Goal: Task Accomplishment & Management: Manage account settings

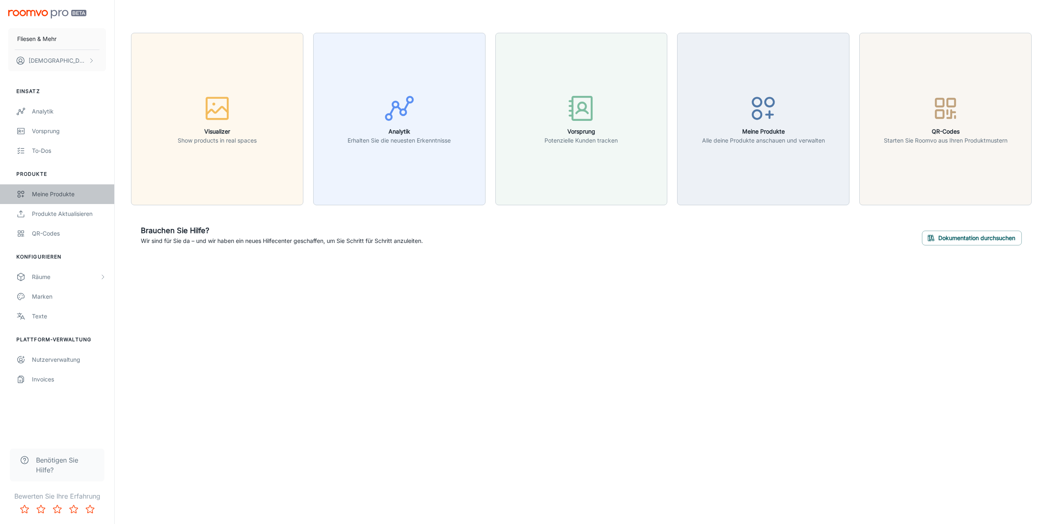
click at [55, 192] on div "Meine Produkte" at bounding box center [69, 194] width 74 height 9
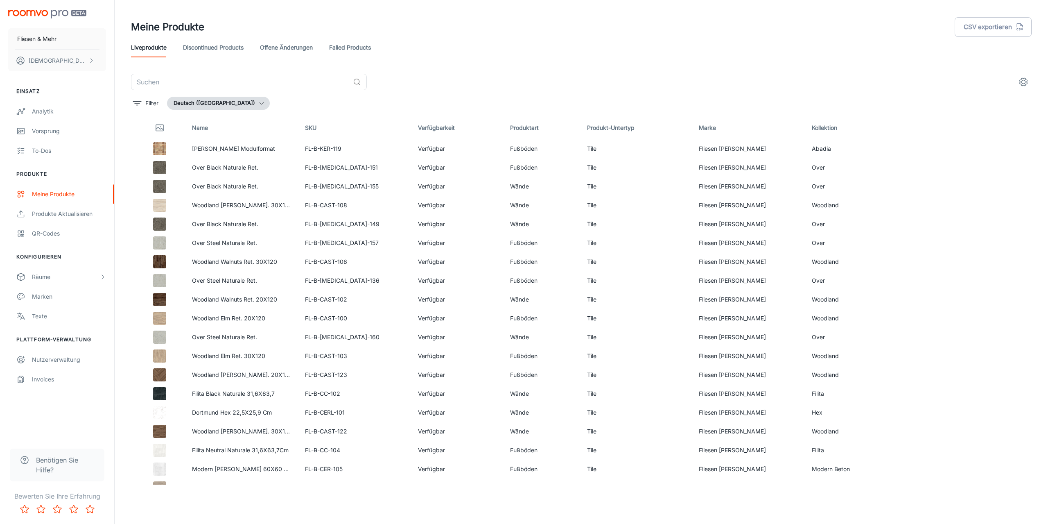
click at [1021, 82] on icon "settings" at bounding box center [1024, 82] width 10 height 10
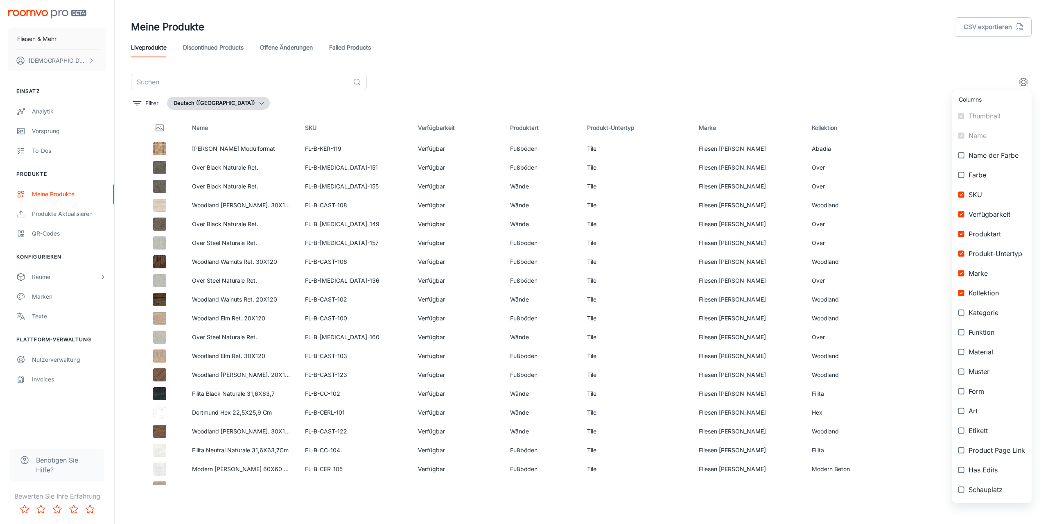
click at [867, 55] on div at bounding box center [524, 262] width 1048 height 524
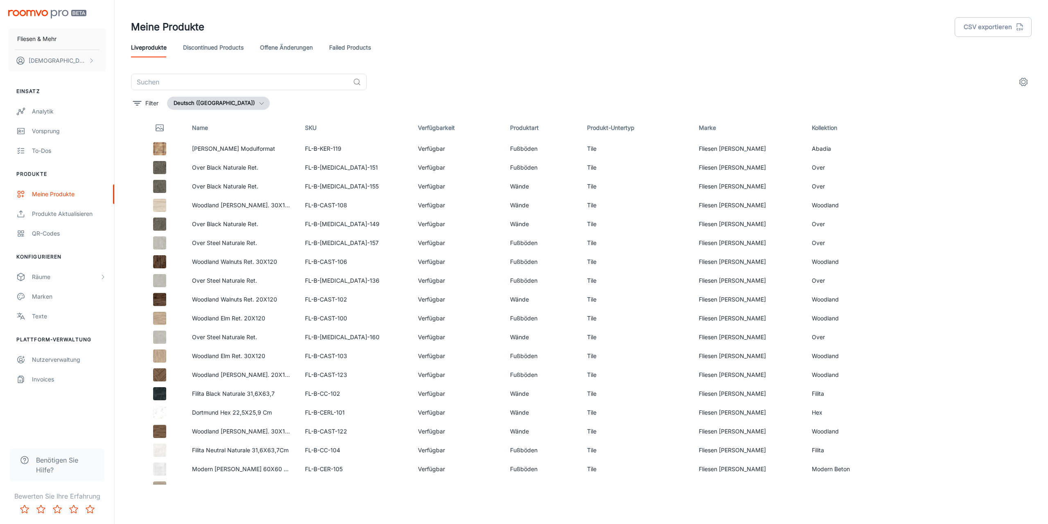
click at [640, 42] on div "Liveprodukte Discontinued Products offene Änderungen Failed Products" at bounding box center [581, 48] width 901 height 20
click at [138, 102] on icon "filter" at bounding box center [137, 103] width 10 height 10
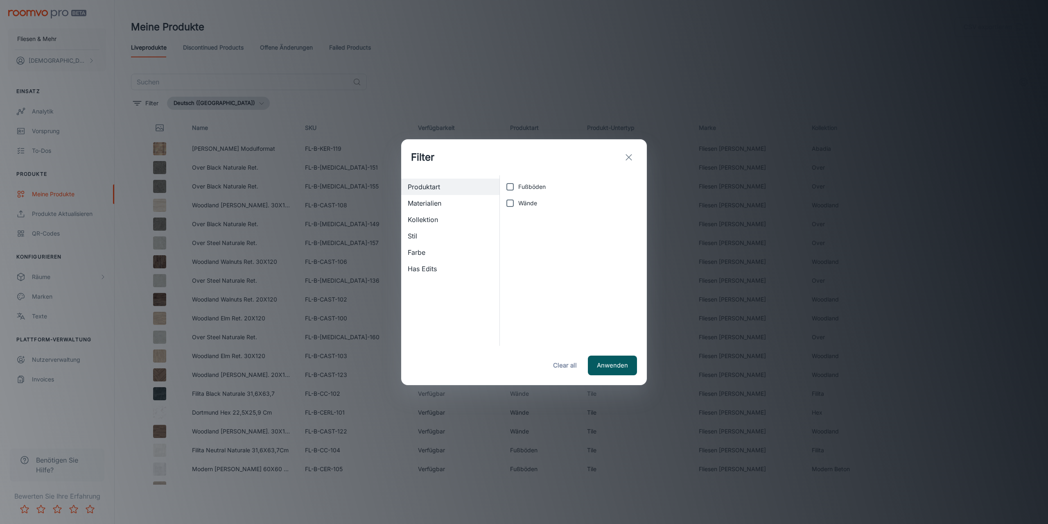
click at [630, 158] on line "exit" at bounding box center [629, 157] width 6 height 6
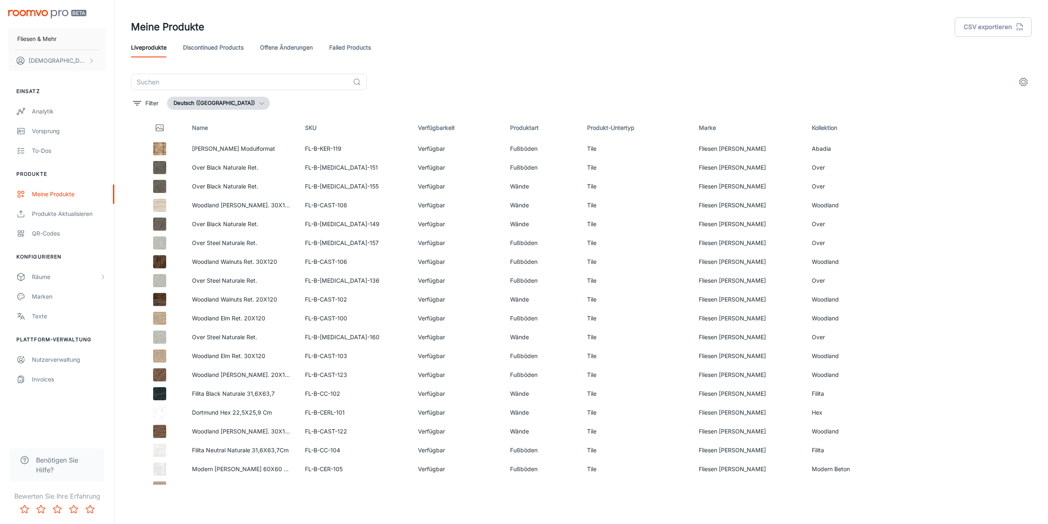
click at [296, 46] on link "offene Änderungen" at bounding box center [286, 48] width 53 height 20
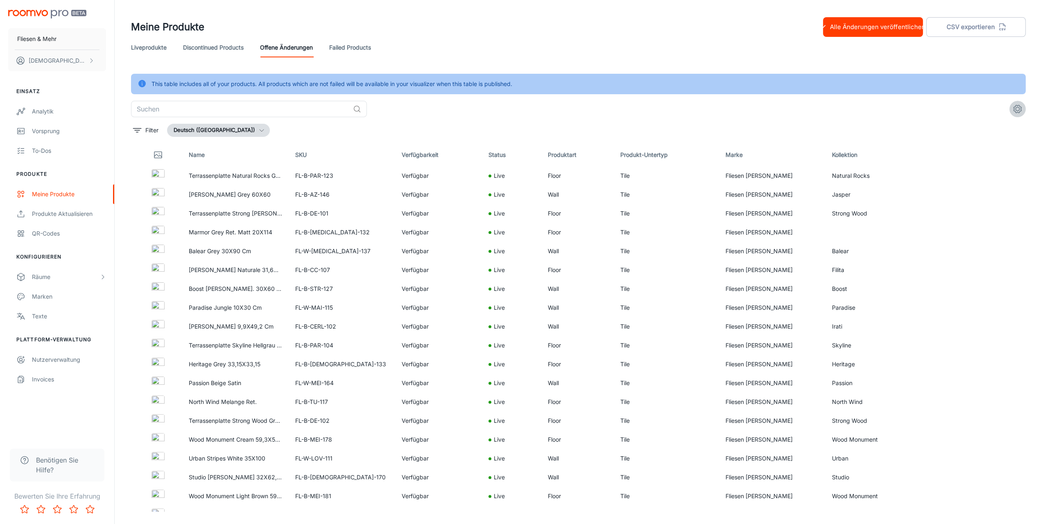
click at [1015, 107] on icon "settings" at bounding box center [1018, 109] width 8 height 8
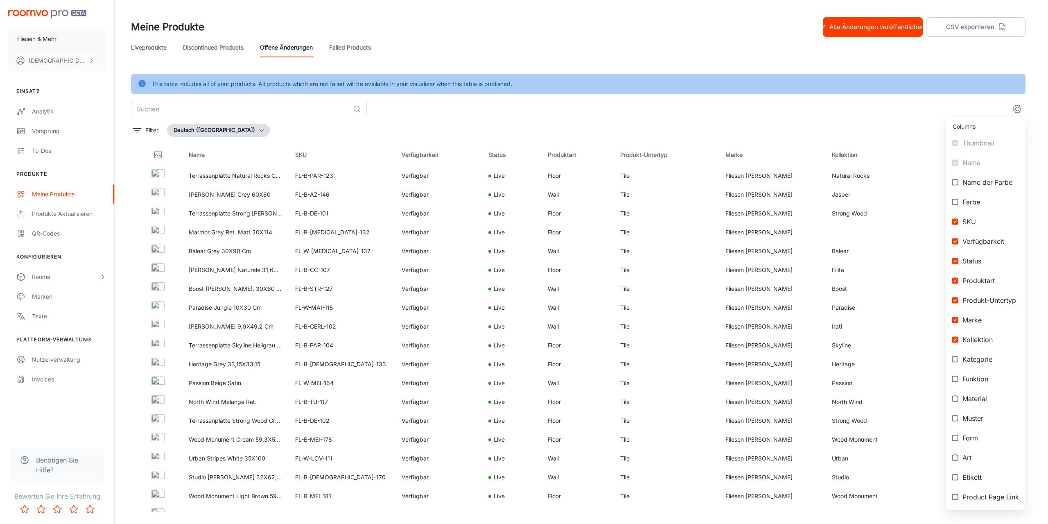
click at [756, 41] on div at bounding box center [524, 262] width 1048 height 524
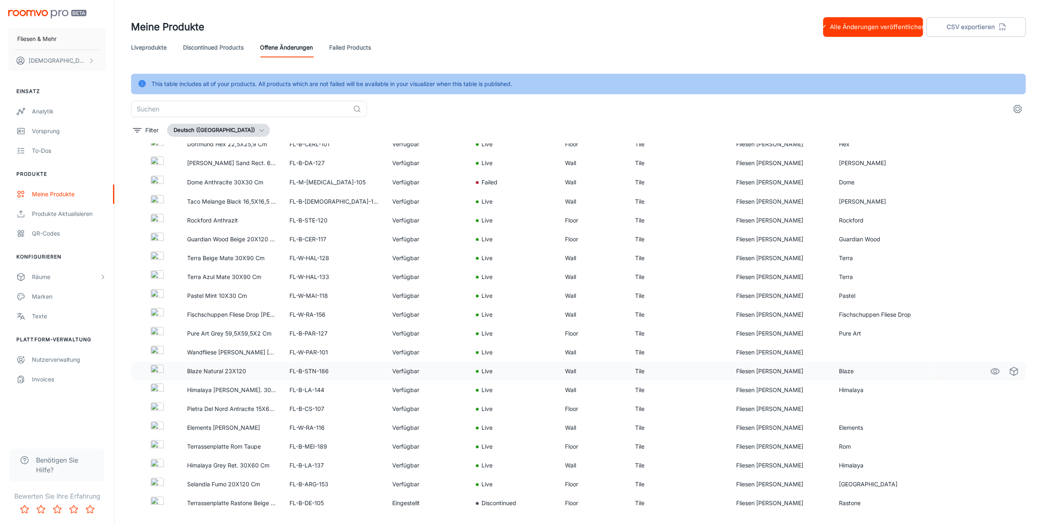
scroll to position [902, 0]
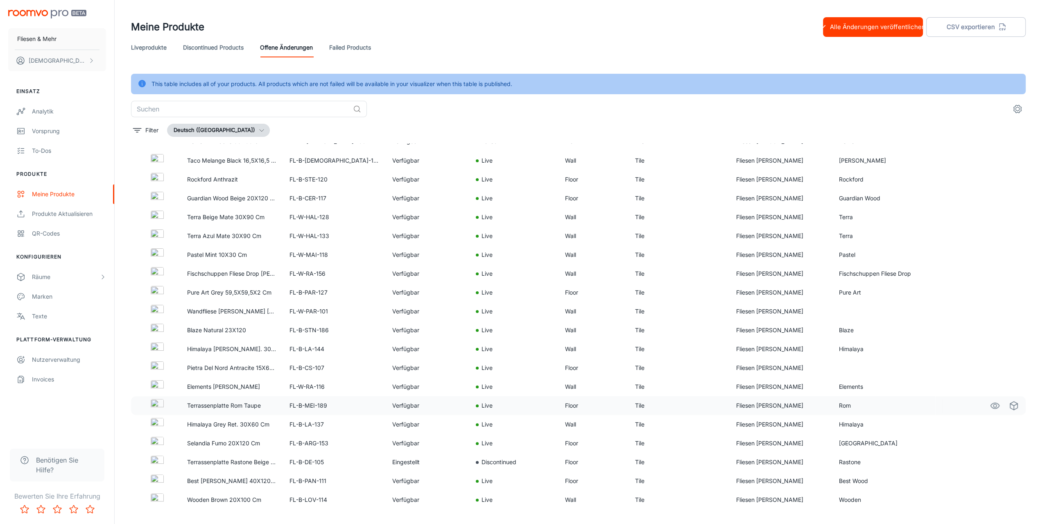
click at [219, 406] on p "Terrassenplatte Rom Taupe" at bounding box center [232, 405] width 90 height 9
click at [159, 404] on img at bounding box center [157, 405] width 13 height 13
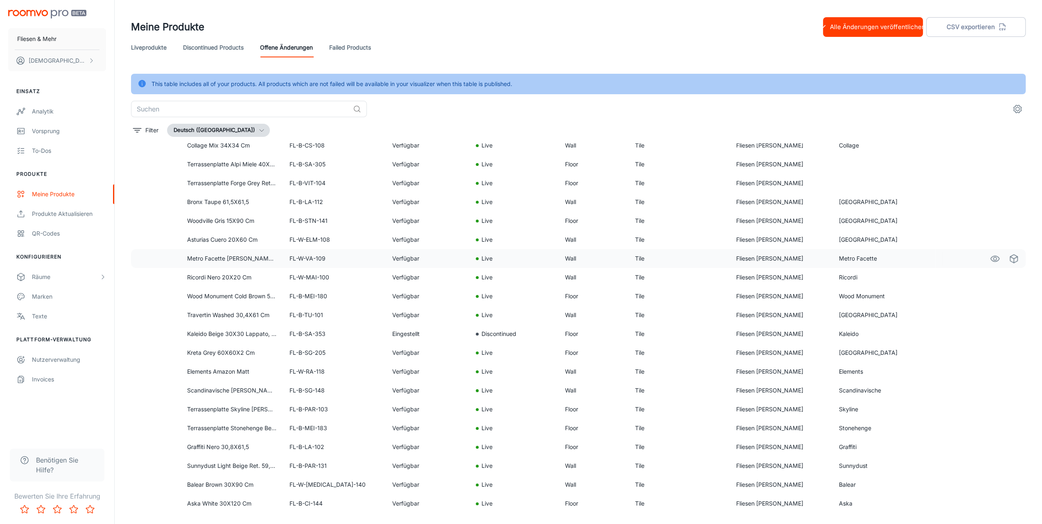
scroll to position [1464, 0]
click at [38, 41] on p "Fliesen & Mehr" at bounding box center [36, 38] width 39 height 9
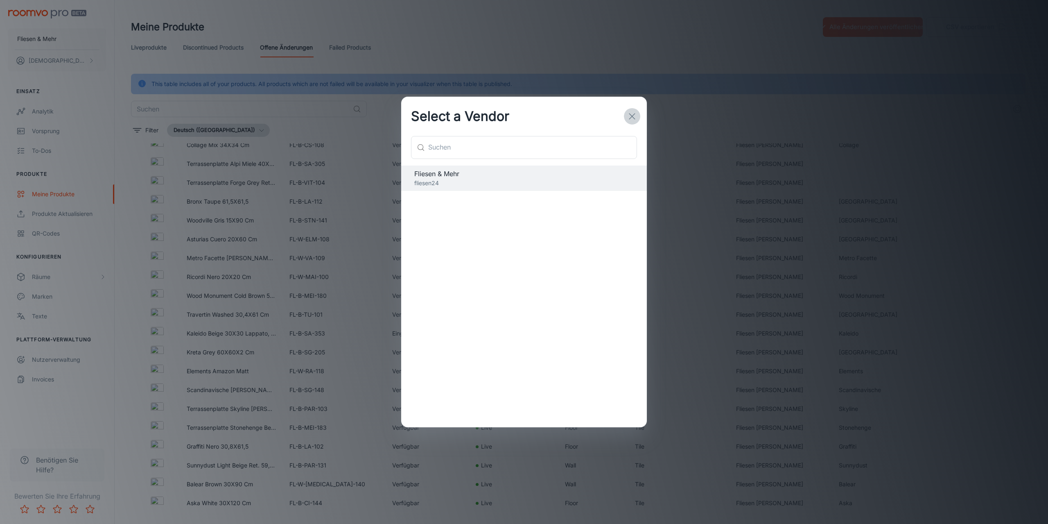
click at [637, 117] on button "button" at bounding box center [632, 116] width 16 height 16
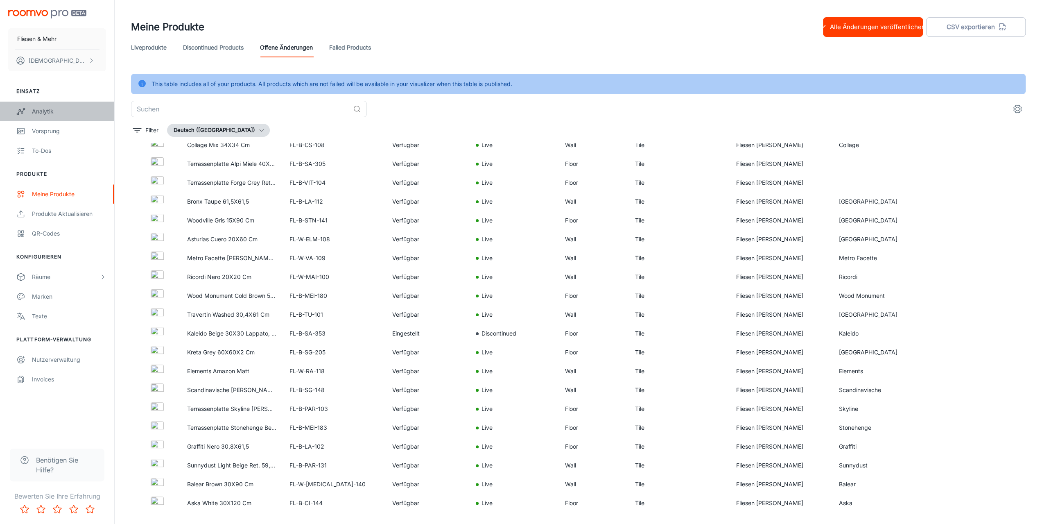
click at [42, 108] on div "Analytik" at bounding box center [69, 111] width 74 height 9
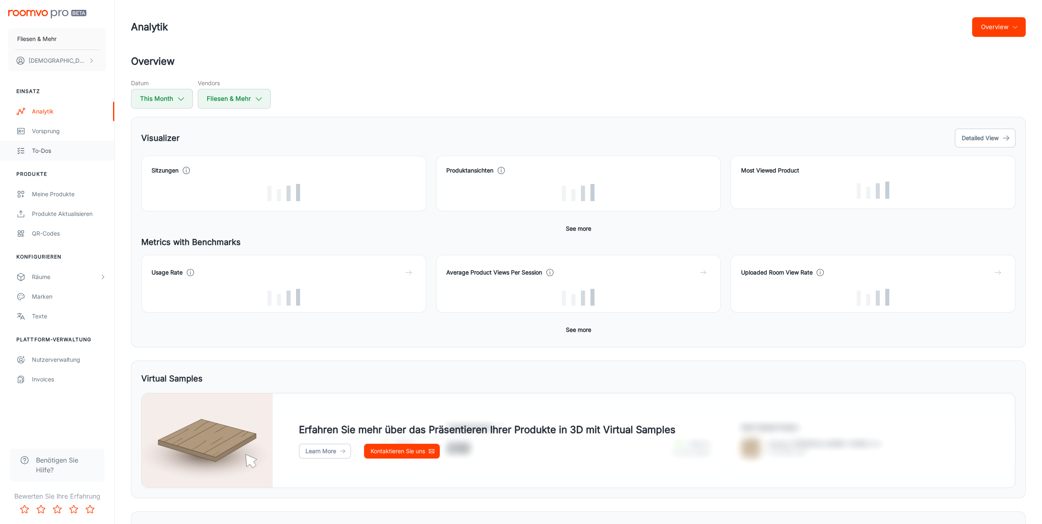
click at [43, 151] on div "To-dos" at bounding box center [69, 150] width 74 height 9
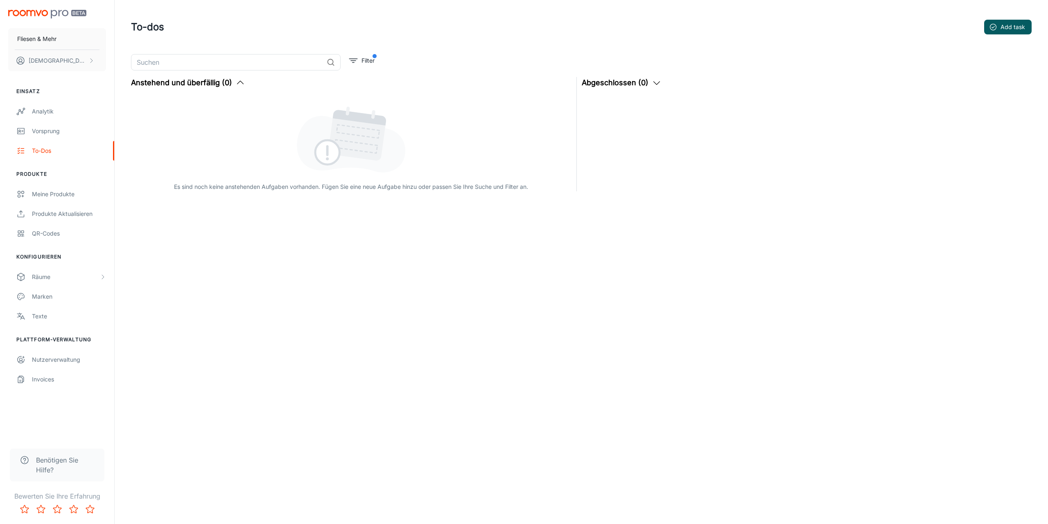
click at [48, 471] on span "Benötigen Sie Hilfe?" at bounding box center [65, 465] width 59 height 20
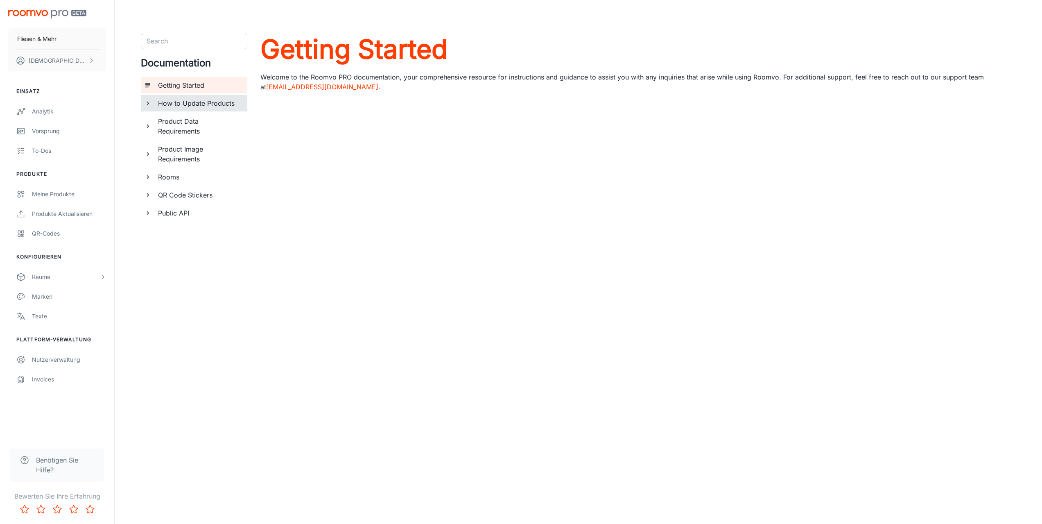
click at [206, 106] on h6 "How to Update Products" at bounding box center [199, 103] width 83 height 10
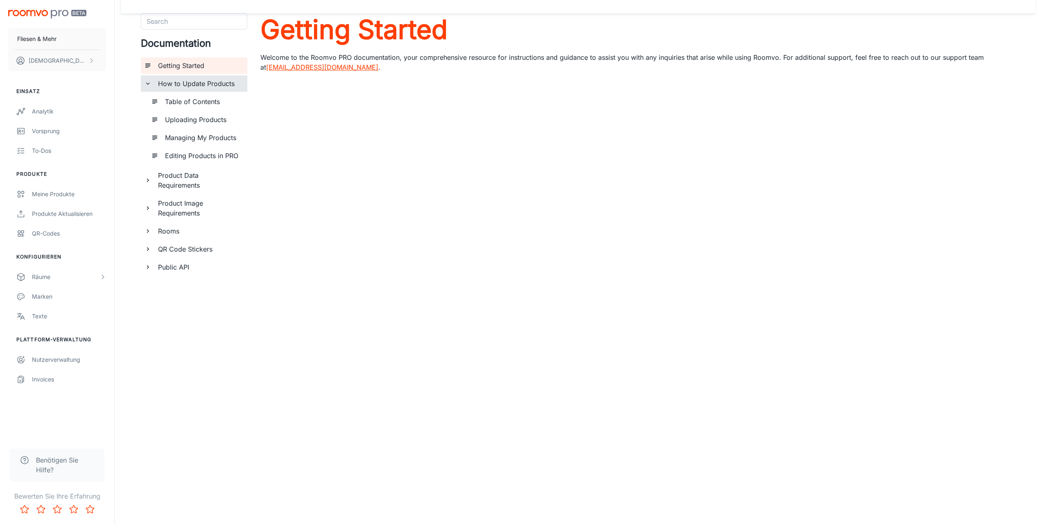
scroll to position [29, 0]
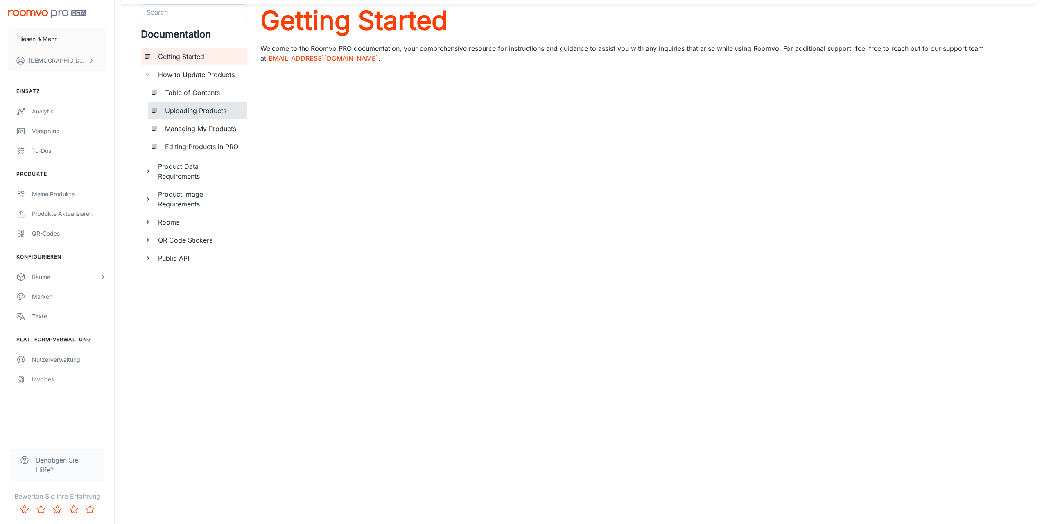
click at [182, 114] on h6 "Uploading Products" at bounding box center [203, 111] width 76 height 10
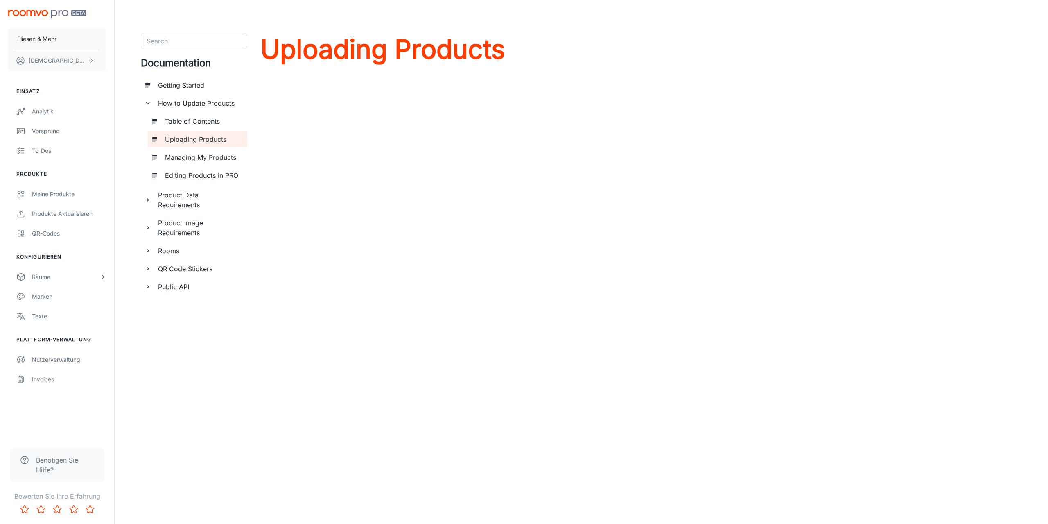
click at [539, 92] on div "Search Search Documentation Getting Started How to Update Products Table of Con…" at bounding box center [581, 165] width 881 height 264
drag, startPoint x: 523, startPoint y: 146, endPoint x: 515, endPoint y: 138, distance: 10.7
click at [523, 146] on div "Search Search Documentation Getting Started How to Update Products Table of Con…" at bounding box center [581, 165] width 881 height 264
click at [778, 277] on div "Search Search Documentation Getting Started How to Update Products Table of Con…" at bounding box center [581, 165] width 881 height 264
click at [75, 211] on div "Produkte aktualisieren" at bounding box center [69, 213] width 74 height 9
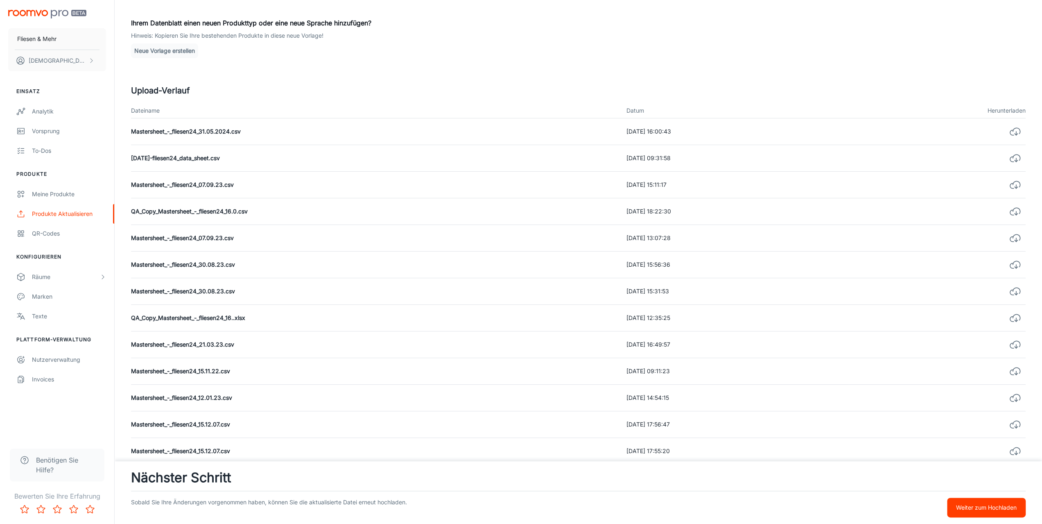
scroll to position [164, 0]
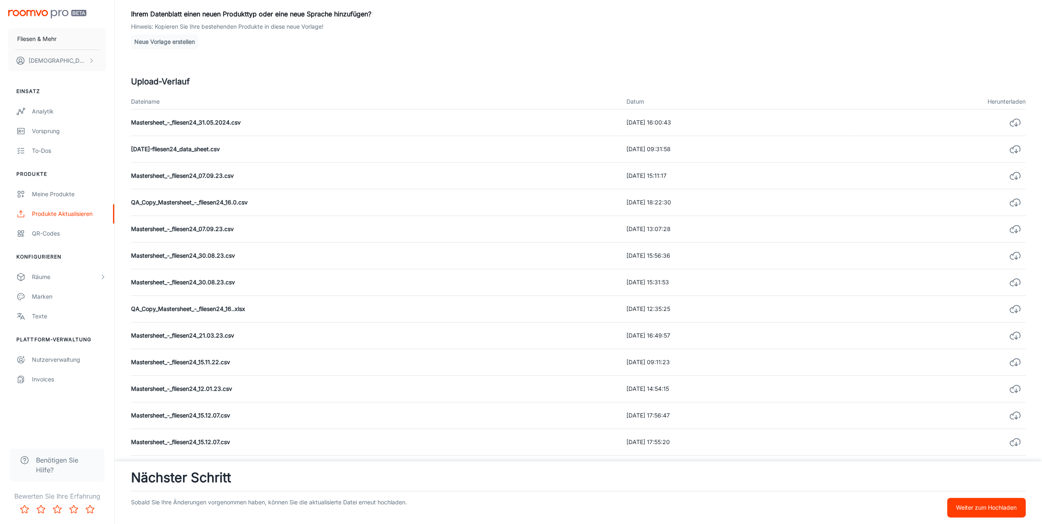
click at [157, 45] on button "Neue Vorlage erstellen" at bounding box center [164, 41] width 67 height 15
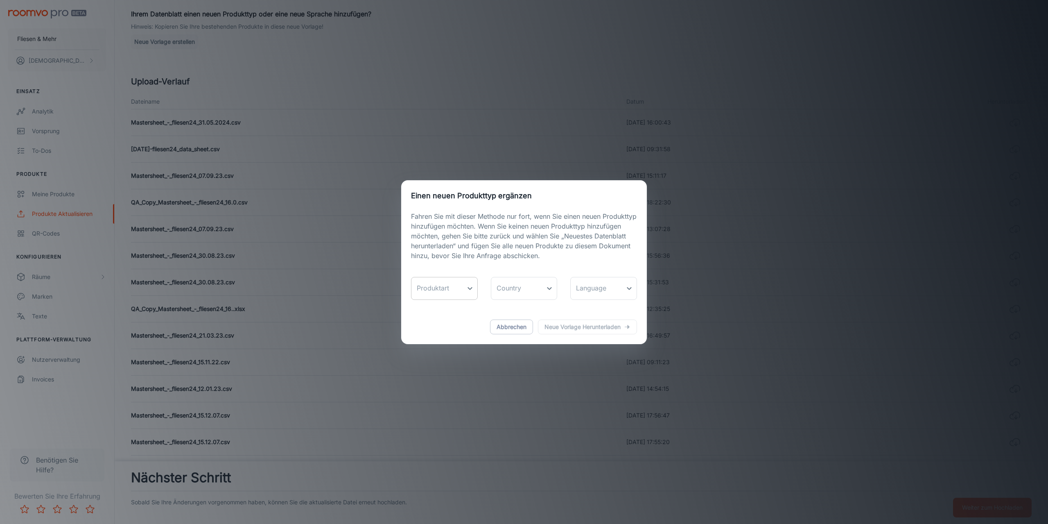
click at [471, 287] on body "Fliesen & Mehr [PERSON_NAME] Einsatz Analytik Vorsprung To-dos Produkte Meine P…" at bounding box center [524, 98] width 1048 height 524
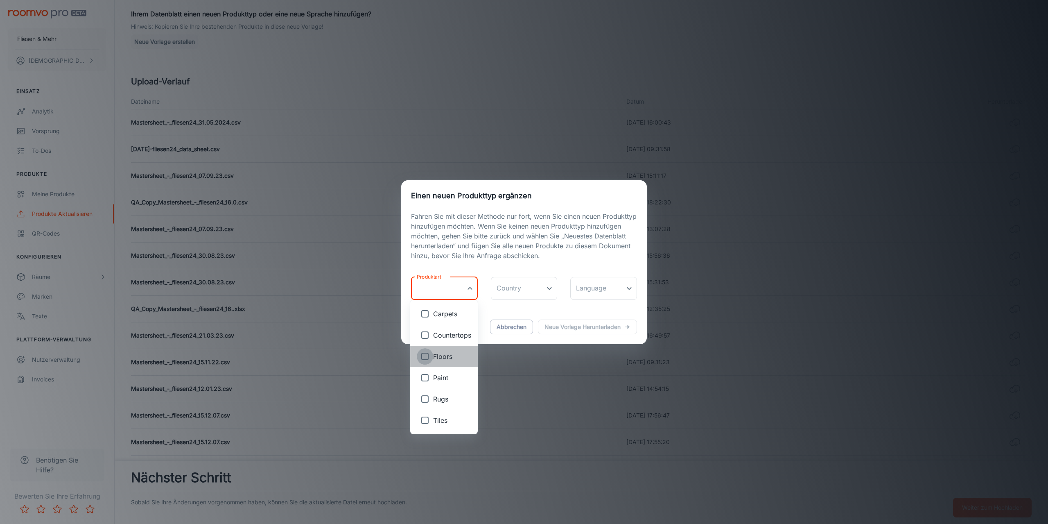
click at [423, 356] on input "checkbox" at bounding box center [425, 356] width 16 height 16
checkbox input "true"
type input "Floors"
click at [424, 360] on input "checkbox" at bounding box center [425, 356] width 16 height 16
checkbox input "false"
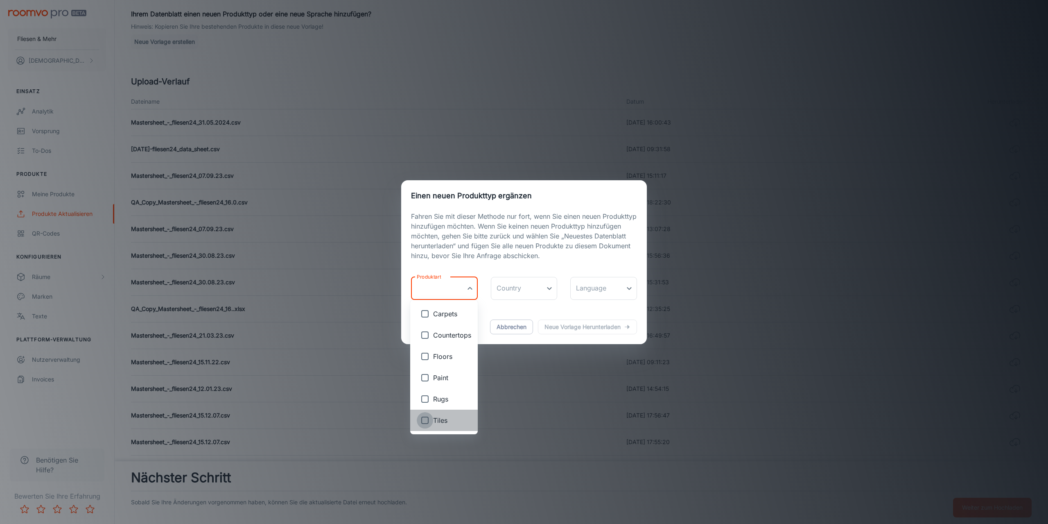
click at [429, 422] on input "checkbox" at bounding box center [425, 420] width 16 height 16
checkbox input "true"
type input "Tiles"
click at [536, 288] on div at bounding box center [524, 262] width 1048 height 524
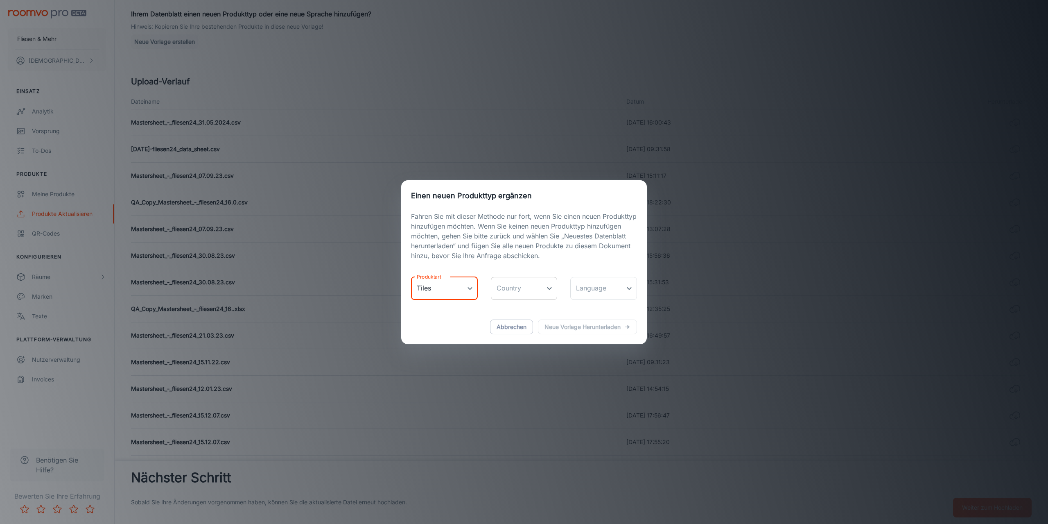
click at [517, 292] on body "Fliesen & Mehr [PERSON_NAME] Einsatz Analytik Vorsprung To-dos Produkte Meine P…" at bounding box center [524, 98] width 1048 height 524
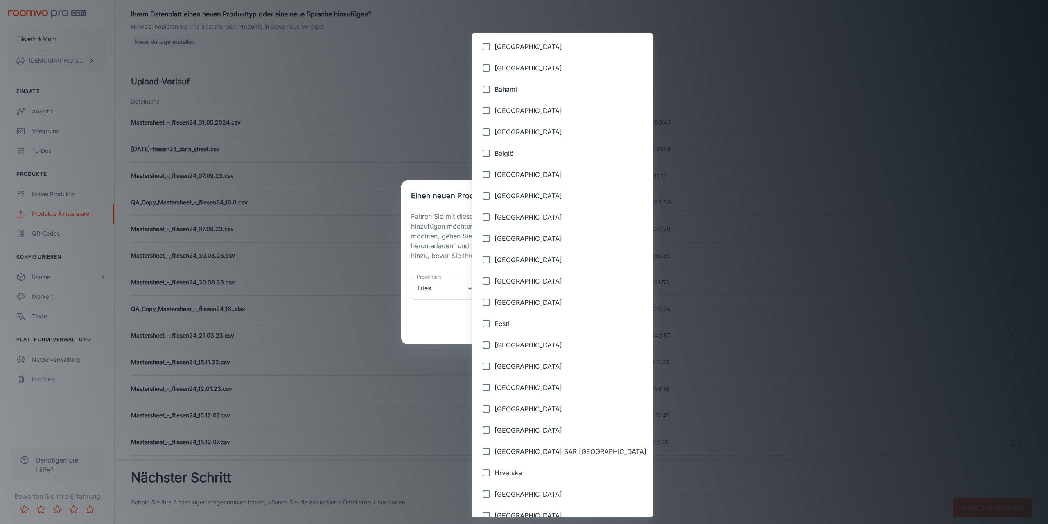
click at [514, 299] on span "[GEOGRAPHIC_DATA]" at bounding box center [571, 302] width 152 height 10
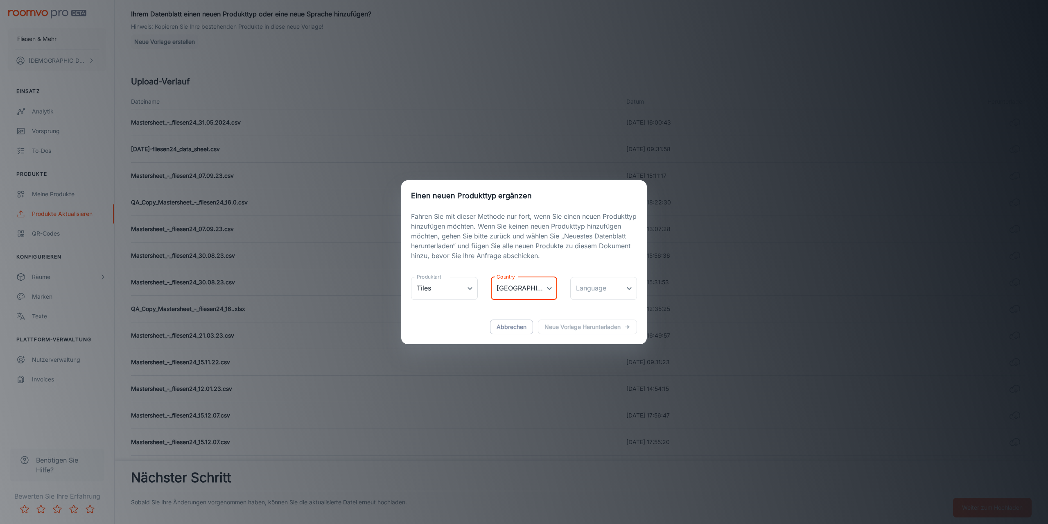
type input "[GEOGRAPHIC_DATA]"
click at [583, 295] on body "Fliesen & Mehr [PERSON_NAME] Einsatz Analytik Vorsprung To-dos Produkte Meine P…" at bounding box center [524, 98] width 1048 height 524
click at [584, 317] on input "checkbox" at bounding box center [585, 313] width 16 height 16
checkbox input "true"
type input "de-de"
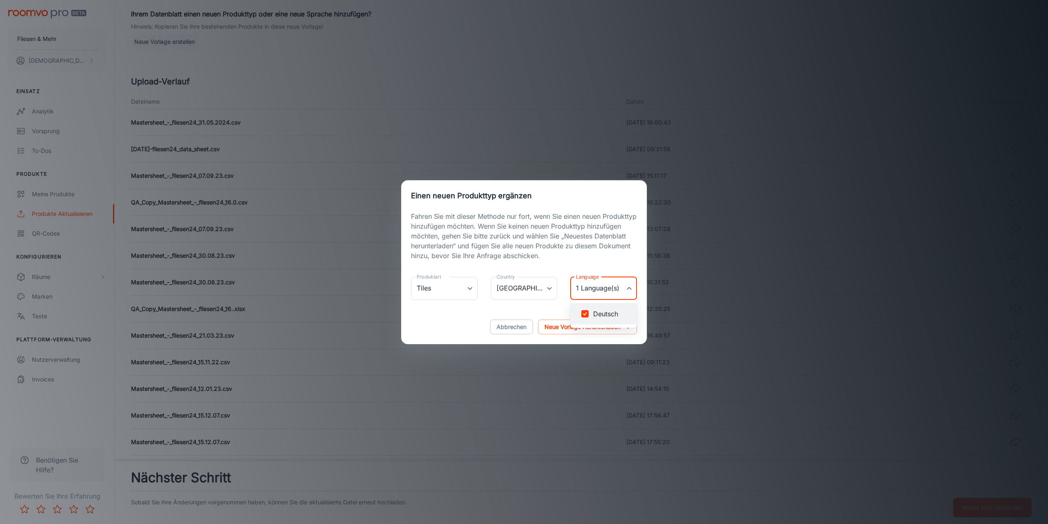
click at [608, 240] on div at bounding box center [524, 262] width 1048 height 524
click at [581, 328] on p "Neue Vorlage herunterladen" at bounding box center [583, 327] width 76 height 10
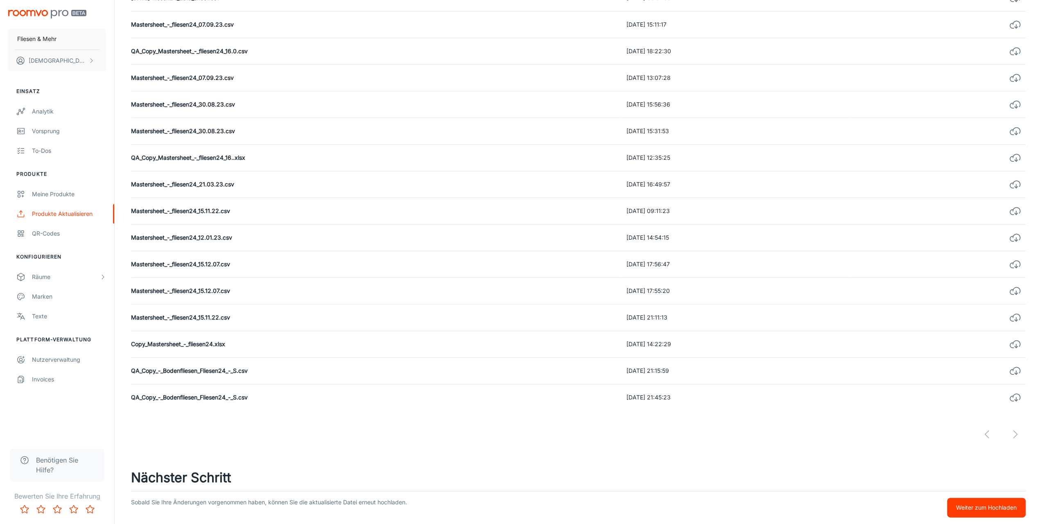
scroll to position [315, 0]
click at [59, 192] on div "Meine Produkte" at bounding box center [69, 194] width 74 height 9
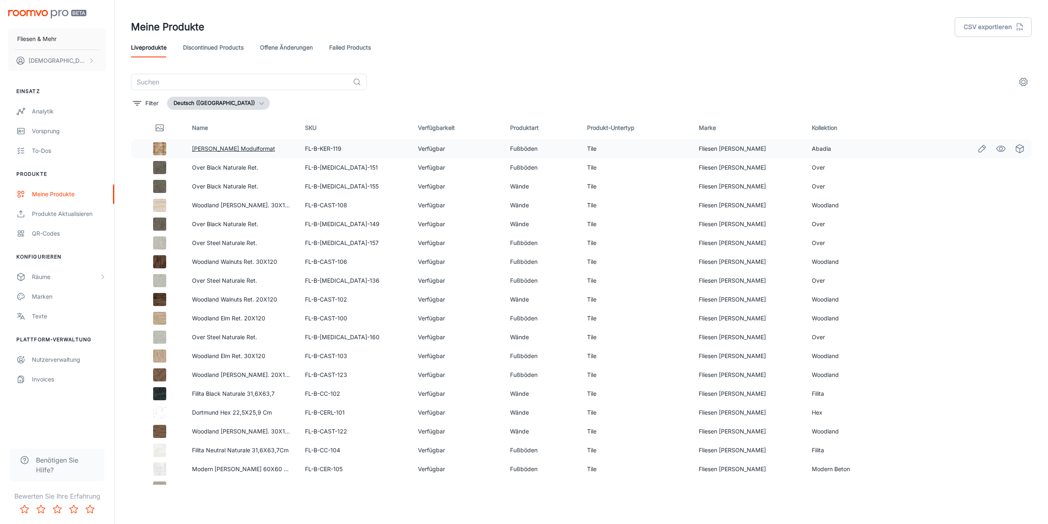
click at [226, 151] on link "[PERSON_NAME] Modulformat" at bounding box center [233, 148] width 83 height 7
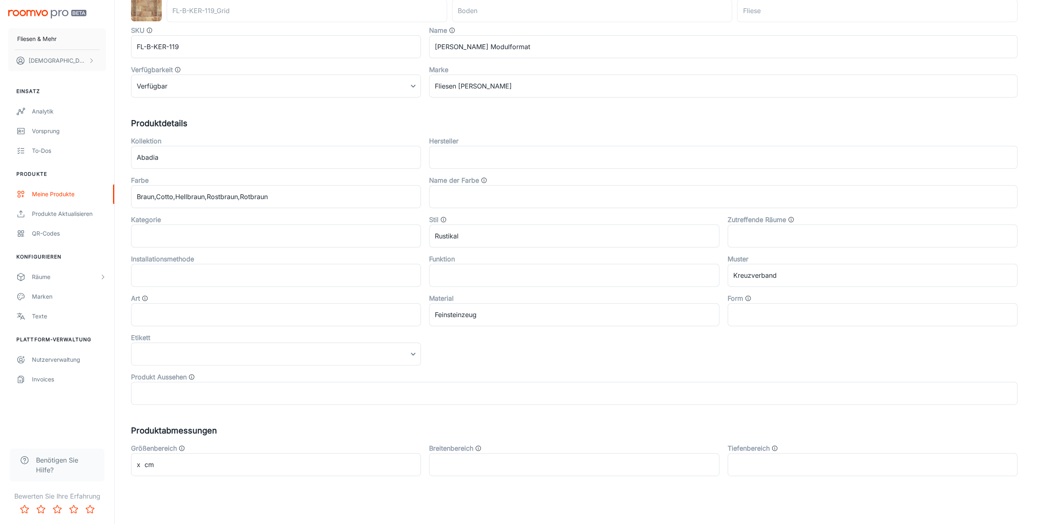
scroll to position [123, 0]
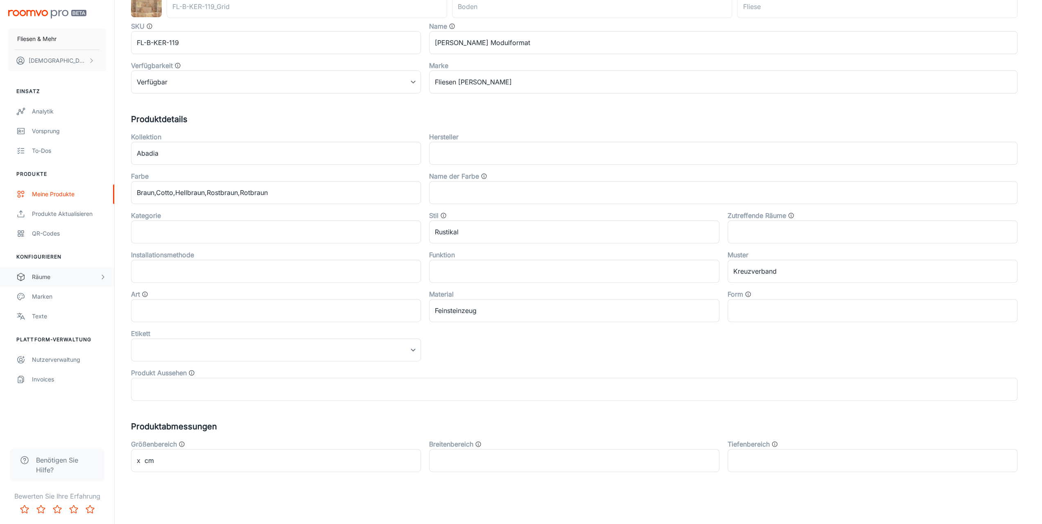
click at [39, 278] on div "Räume" at bounding box center [66, 276] width 68 height 9
click at [52, 292] on div "My Rooms" at bounding box center [69, 296] width 74 height 9
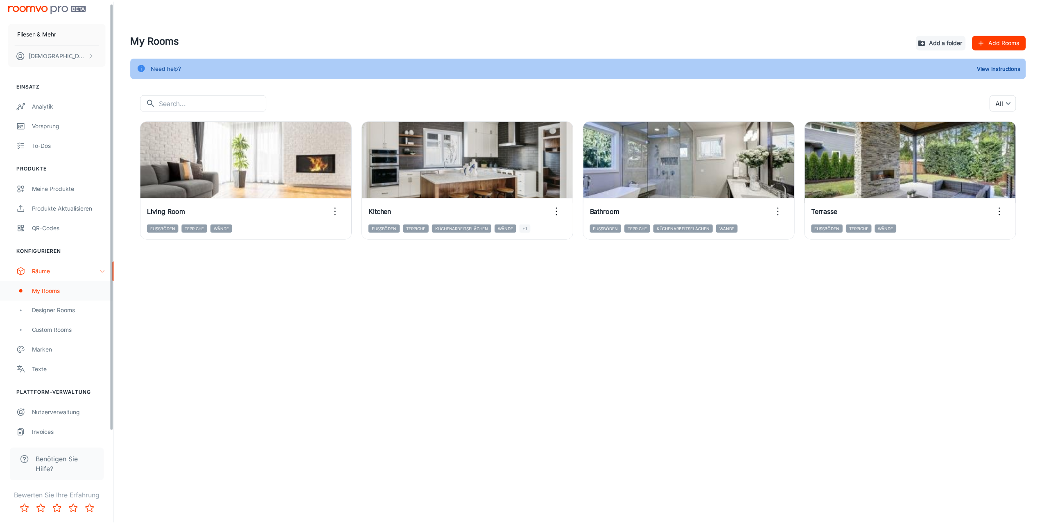
scroll to position [9, 0]
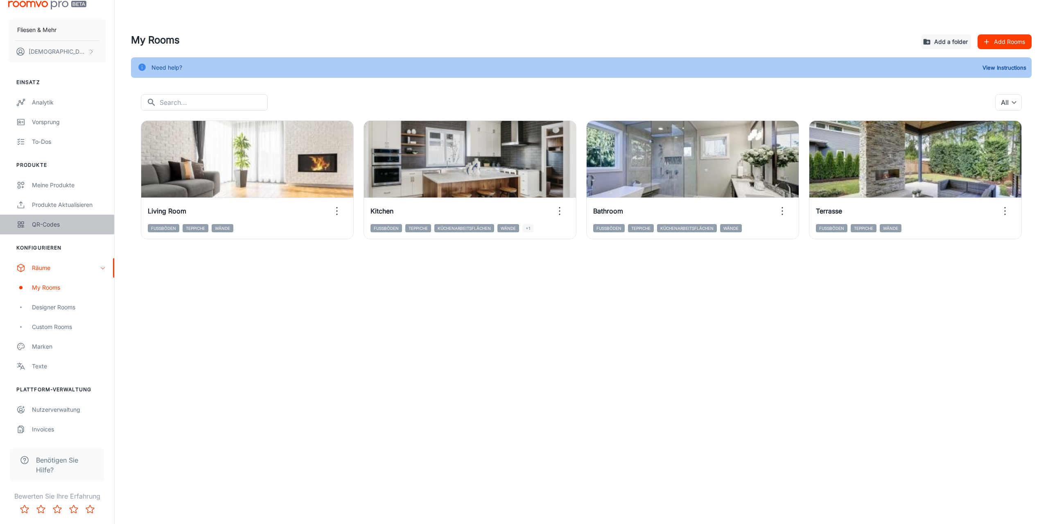
click at [57, 229] on link "QR-Codes" at bounding box center [57, 225] width 114 height 20
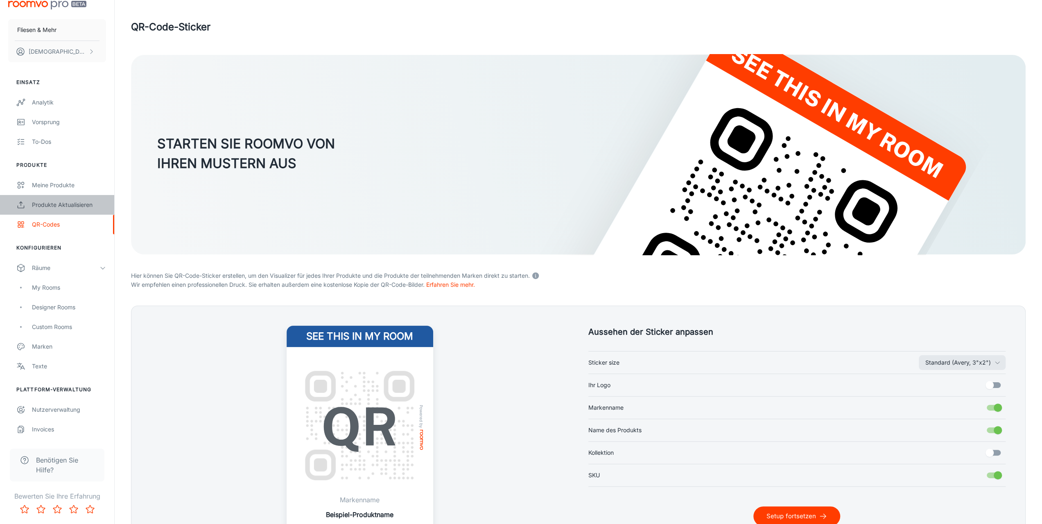
click at [52, 209] on link "Produkte aktualisieren" at bounding box center [57, 205] width 114 height 20
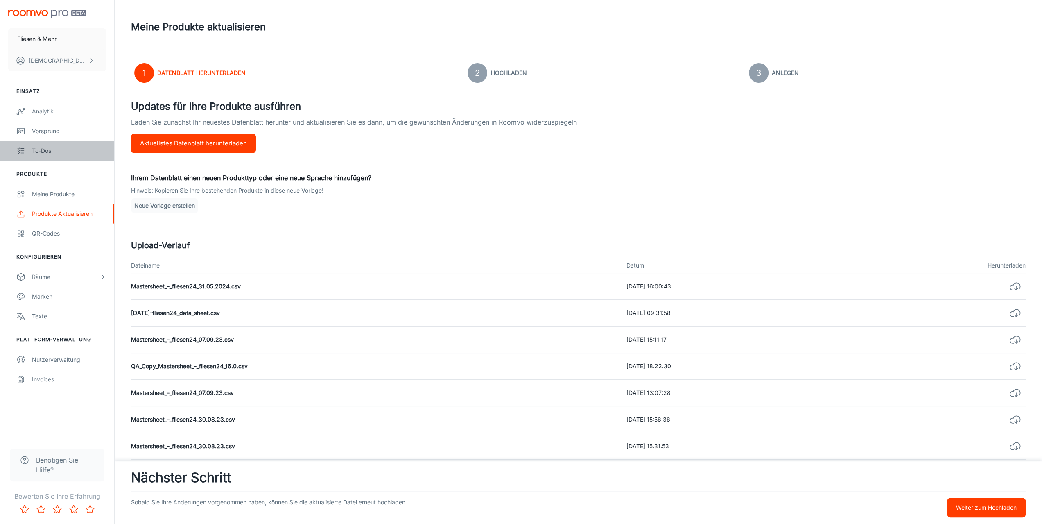
click at [41, 147] on div "To-dos" at bounding box center [69, 150] width 74 height 9
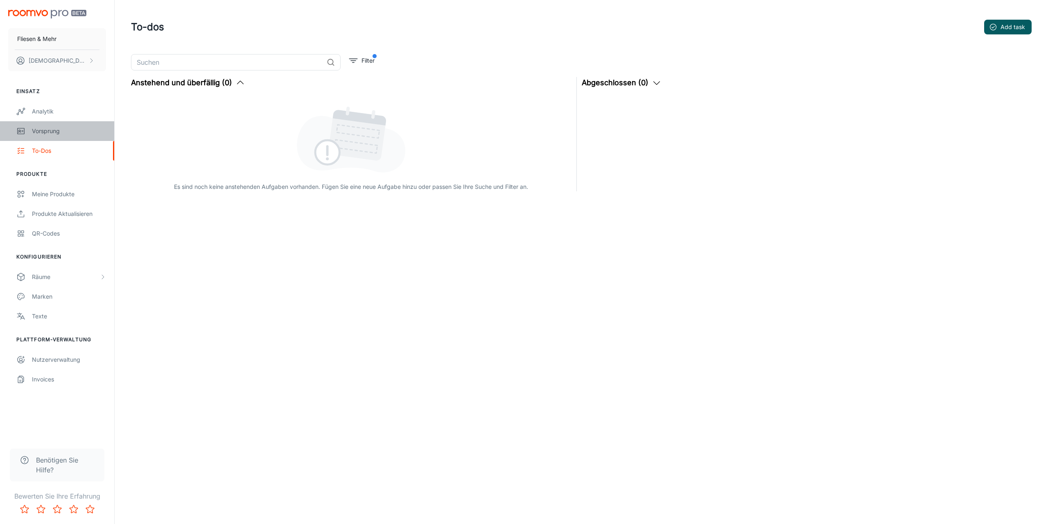
click at [49, 137] on link "Vorsprung" at bounding box center [57, 131] width 114 height 20
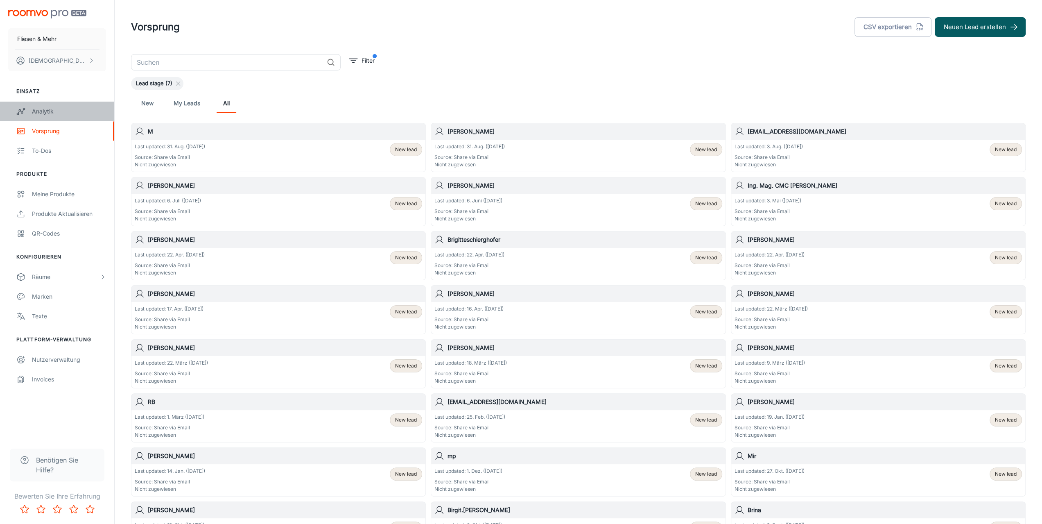
click at [40, 114] on div "Analytik" at bounding box center [69, 111] width 74 height 9
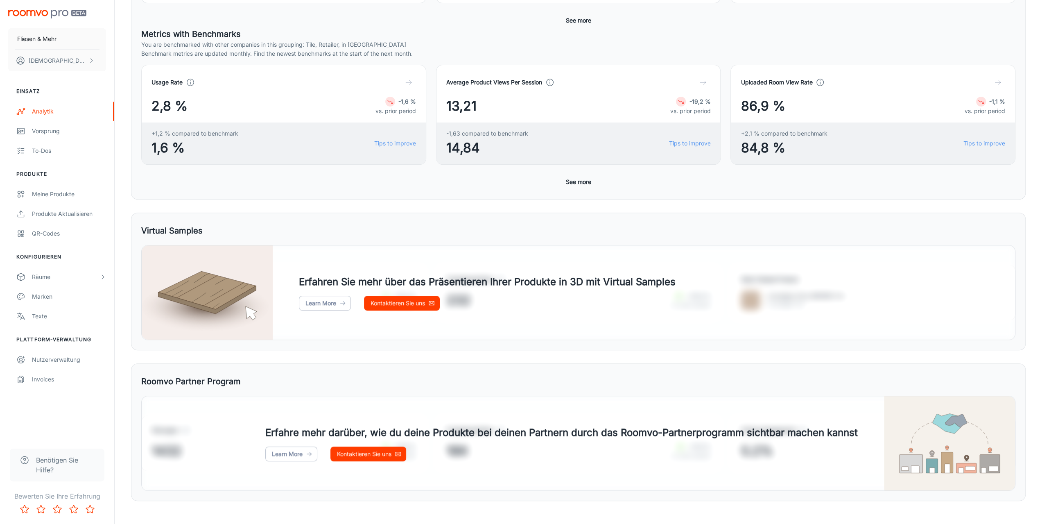
scroll to position [226, 0]
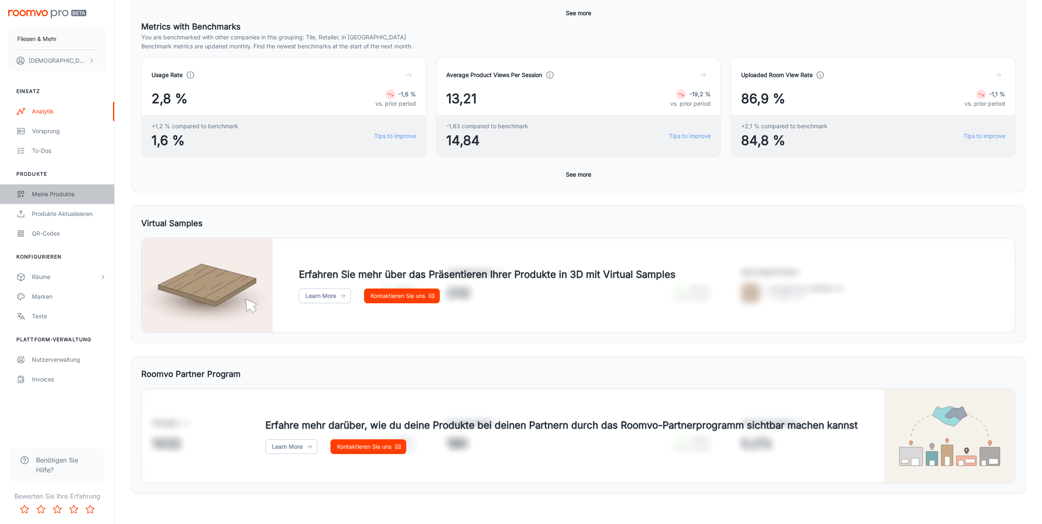
click at [56, 193] on div "Meine Produkte" at bounding box center [69, 194] width 74 height 9
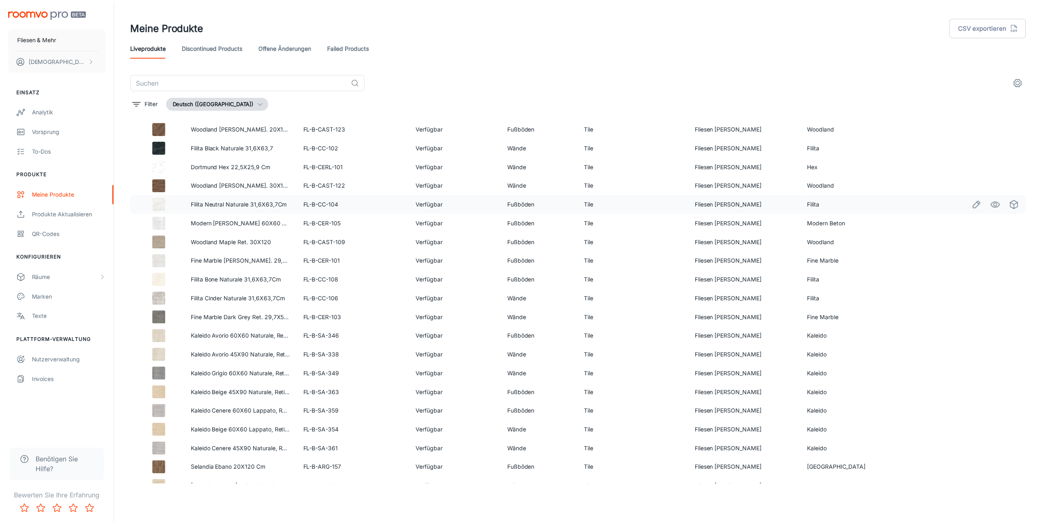
scroll to position [257, 0]
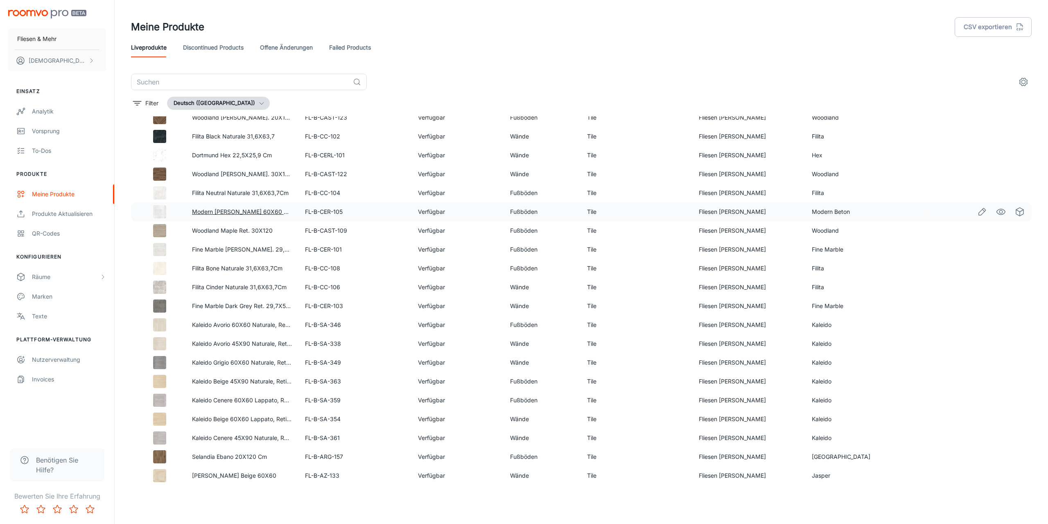
click at [217, 213] on link "Modern [PERSON_NAME] 60X60 Cm" at bounding box center [242, 211] width 101 height 7
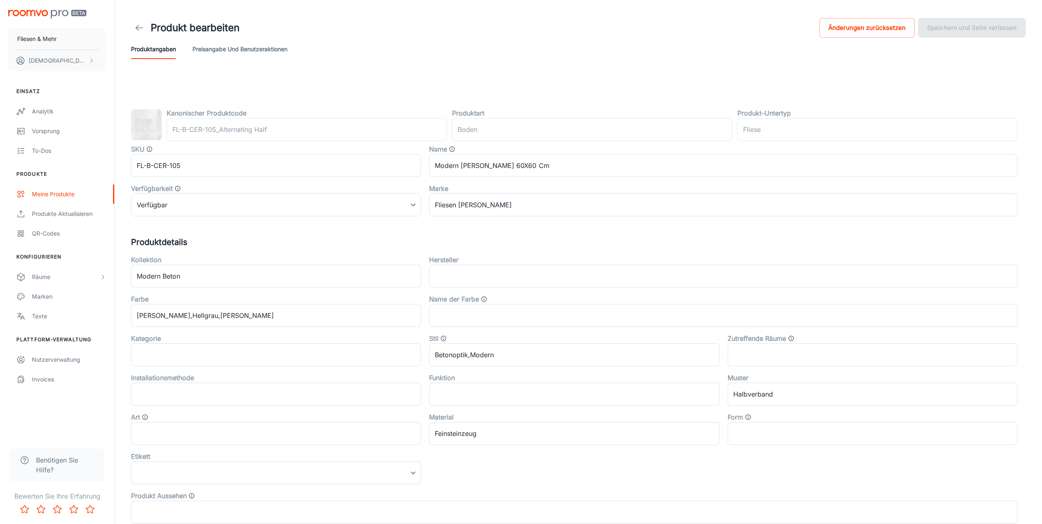
click at [247, 52] on button "Preisangabe und Benutzeraktionen" at bounding box center [239, 49] width 95 height 20
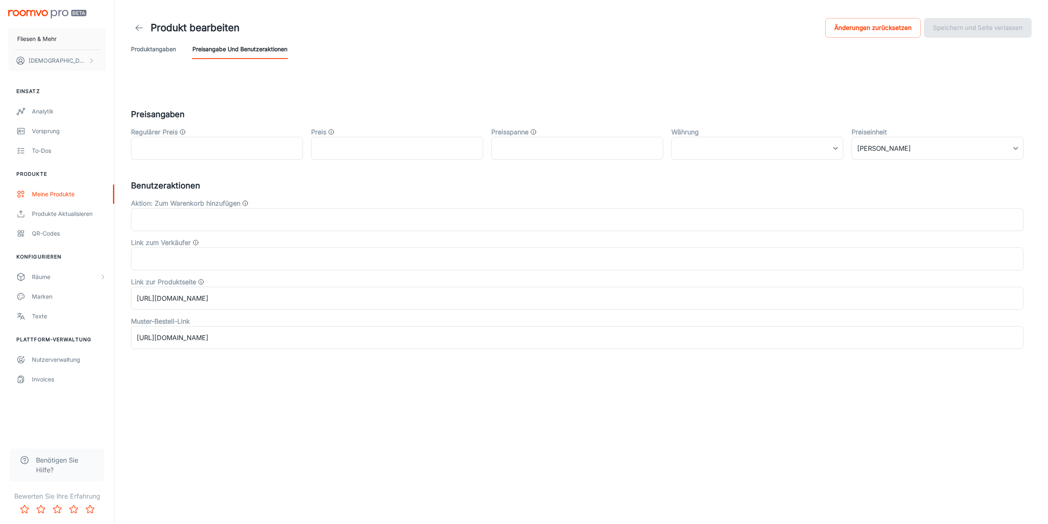
click at [157, 27] on h1 "Produkt bearbeiten" at bounding box center [195, 27] width 89 height 15
click at [139, 27] on icon at bounding box center [139, 28] width 10 height 10
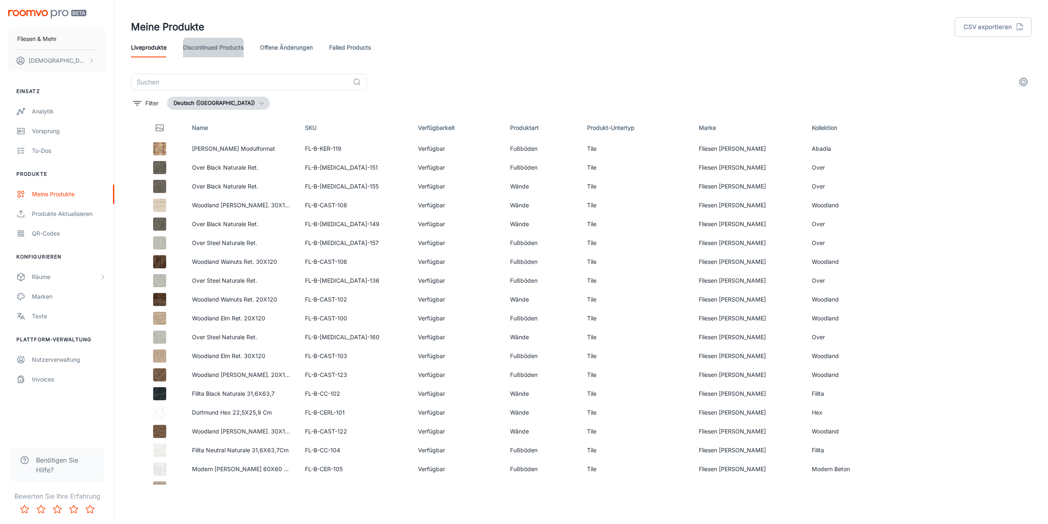
click at [206, 48] on link "Discontinued Products" at bounding box center [213, 48] width 61 height 20
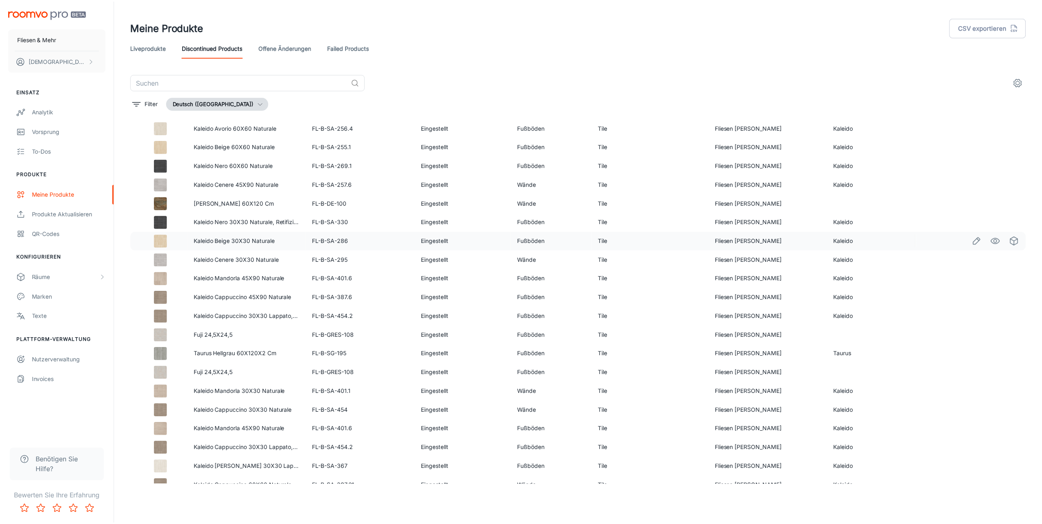
scroll to position [860, 0]
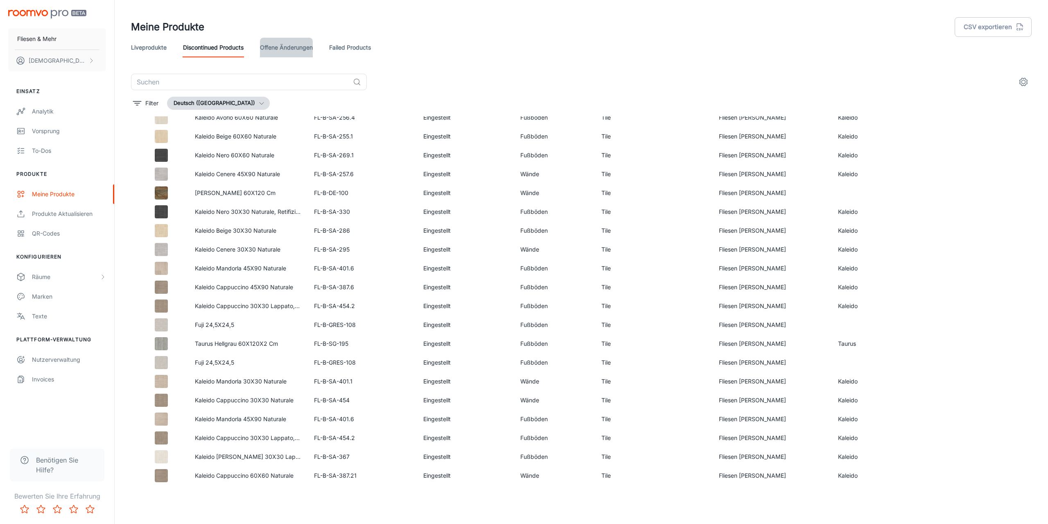
click at [290, 48] on link "offene Änderungen" at bounding box center [286, 48] width 53 height 20
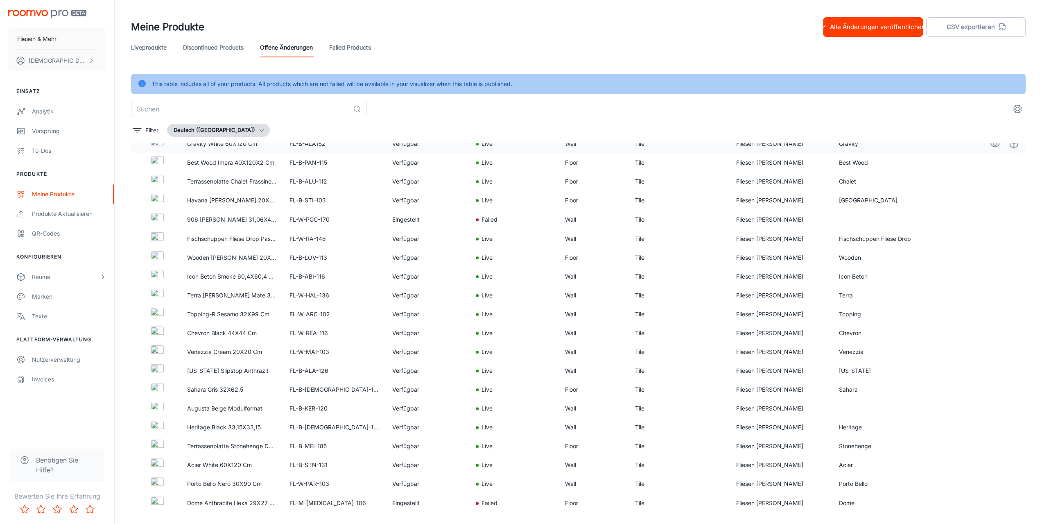
scroll to position [575, 0]
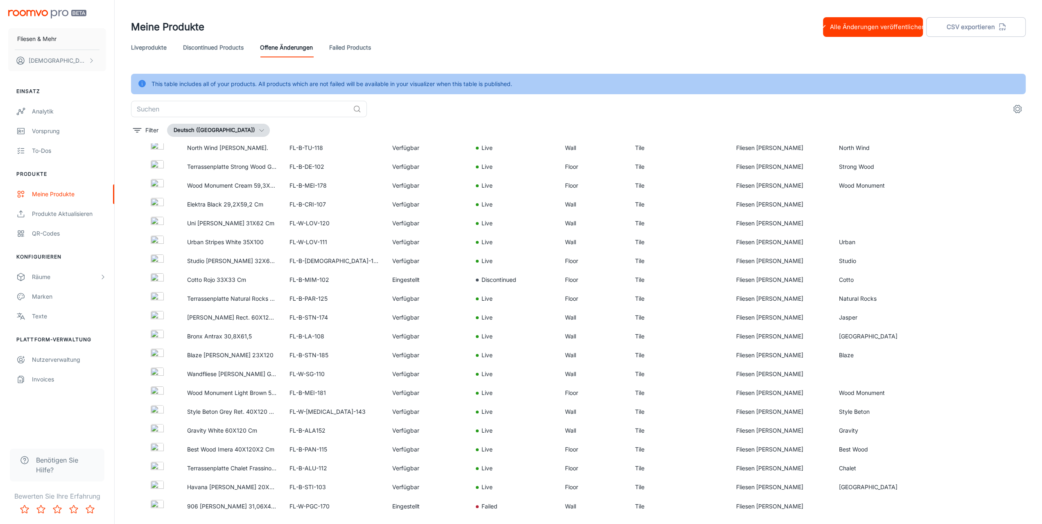
click at [367, 43] on link "Failed Products" at bounding box center [350, 48] width 42 height 20
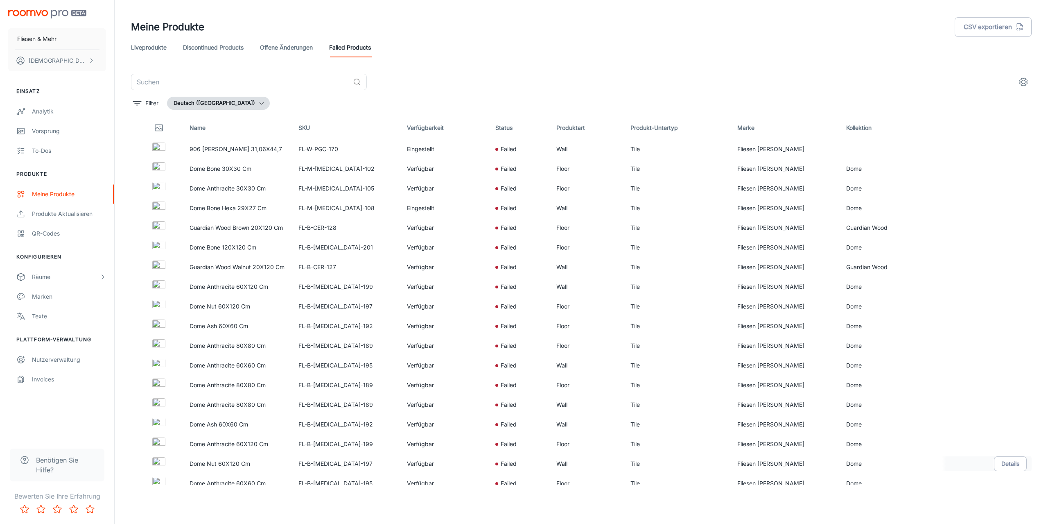
click at [233, 459] on p "Dome Nut 60X120 Cm" at bounding box center [237, 463] width 95 height 9
click at [1000, 399] on button "Details" at bounding box center [1010, 404] width 33 height 15
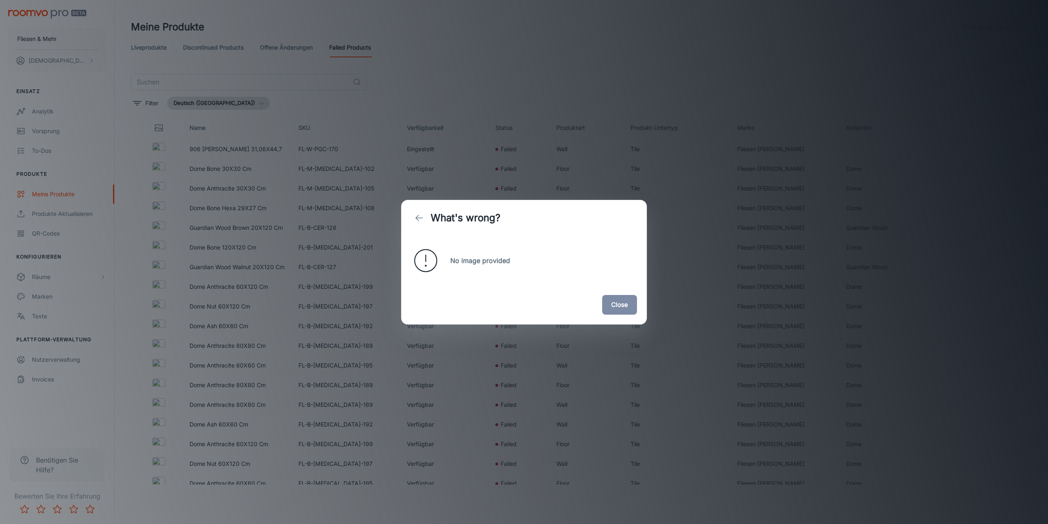
click at [612, 308] on button "Close" at bounding box center [619, 305] width 35 height 20
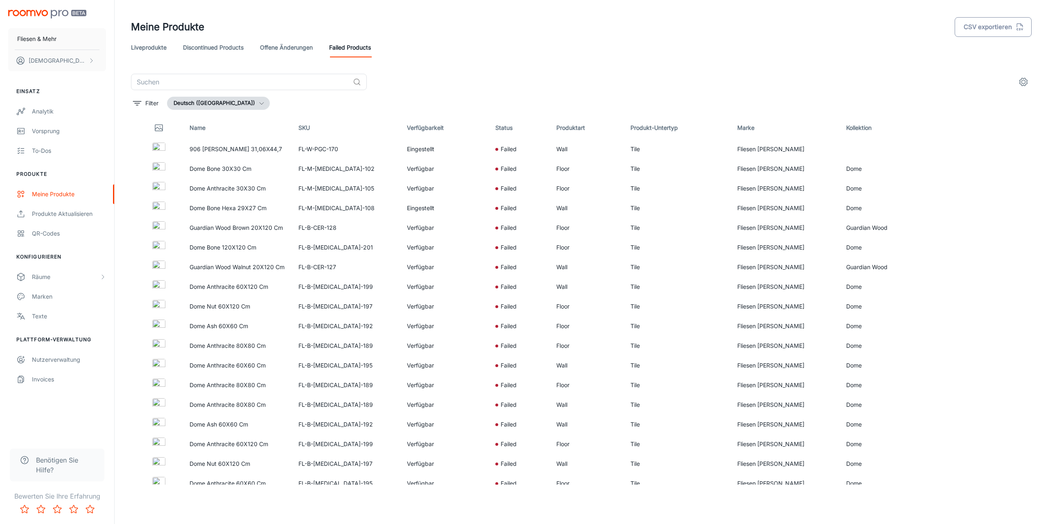
click at [973, 30] on button "CSV exportieren" at bounding box center [993, 27] width 77 height 20
click at [1029, 52] on rect "button" at bounding box center [1030, 48] width 10 height 10
click at [69, 197] on div "Meine Produkte" at bounding box center [69, 194] width 74 height 9
click at [134, 46] on link "Liveprodukte" at bounding box center [149, 48] width 36 height 20
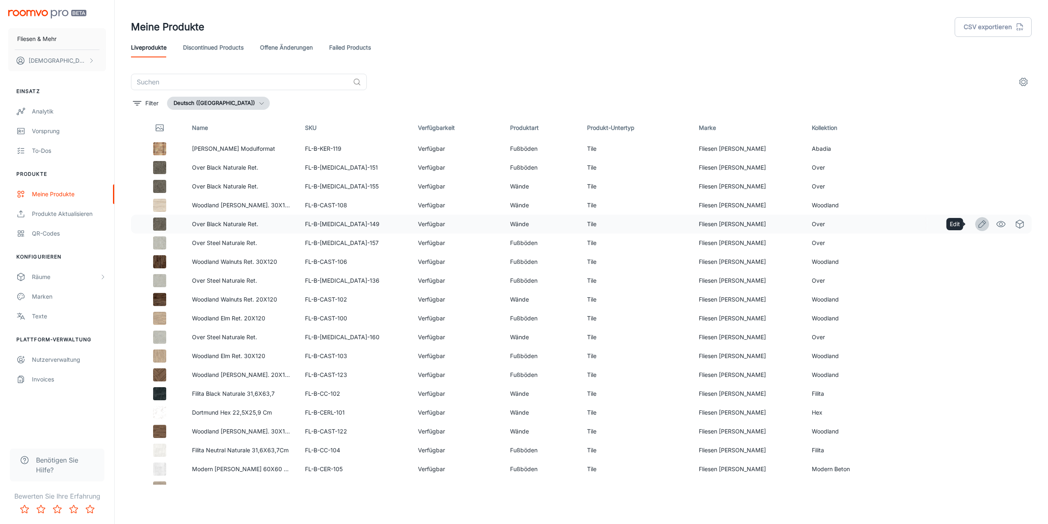
click at [980, 226] on icon "Edit" at bounding box center [982, 224] width 10 height 10
click at [997, 243] on icon "See in Visualizer" at bounding box center [1001, 243] width 10 height 10
click at [1018, 282] on icon "See in Virtual Samples" at bounding box center [1020, 281] width 10 height 10
click at [58, 461] on span "Benötigen Sie Hilfe?" at bounding box center [65, 465] width 59 height 20
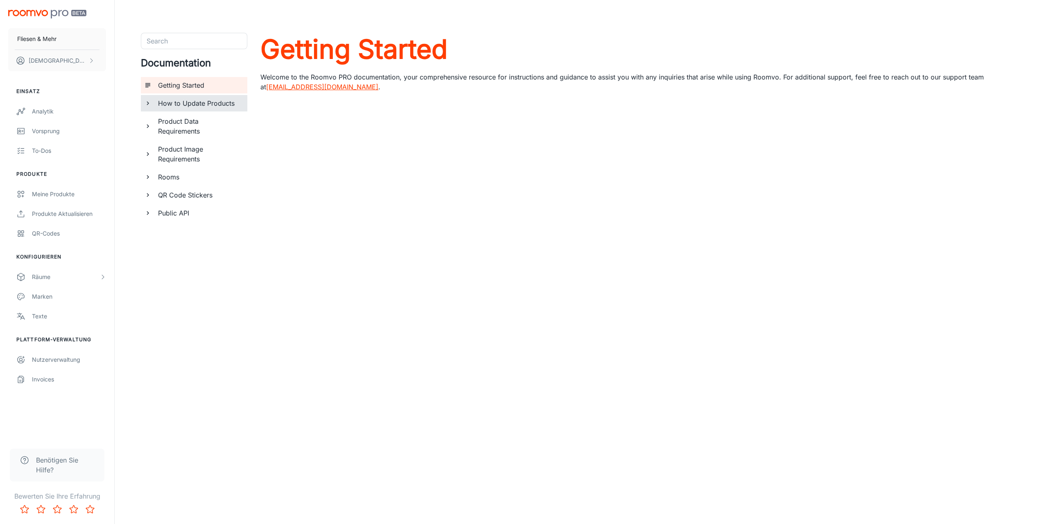
click at [185, 102] on h6 "How to Update Products" at bounding box center [199, 103] width 83 height 10
click at [203, 112] on div "Table of Contents Uploading Products Managing My Products Editing Products in P…" at bounding box center [198, 148] width 100 height 74
click at [204, 103] on h6 "How to Update Products" at bounding box center [199, 103] width 83 height 10
click at [199, 104] on h6 "How to Update Products" at bounding box center [199, 103] width 83 height 10
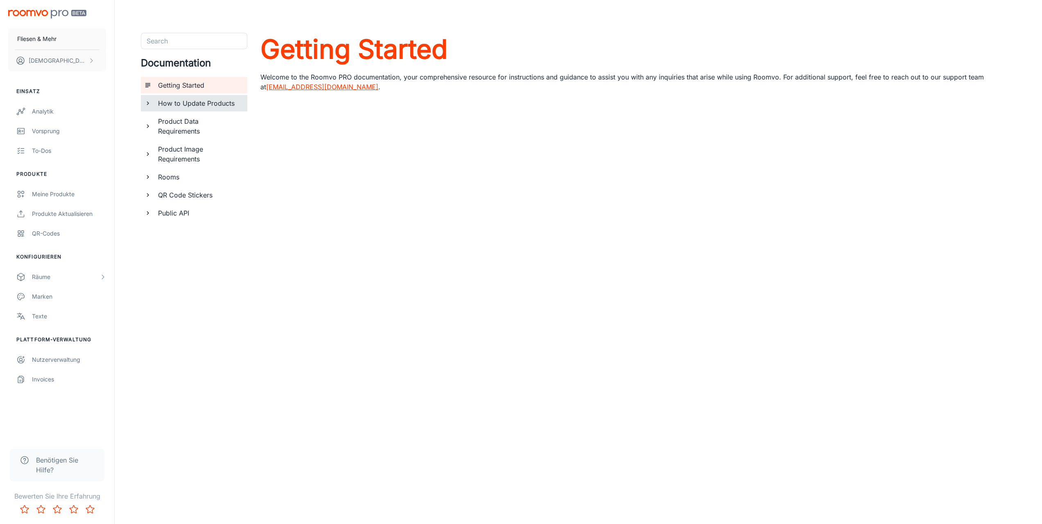
click at [199, 104] on h6 "How to Update Products" at bounding box center [199, 103] width 83 height 10
click at [186, 122] on h6 "Table of Contents" at bounding box center [203, 121] width 76 height 10
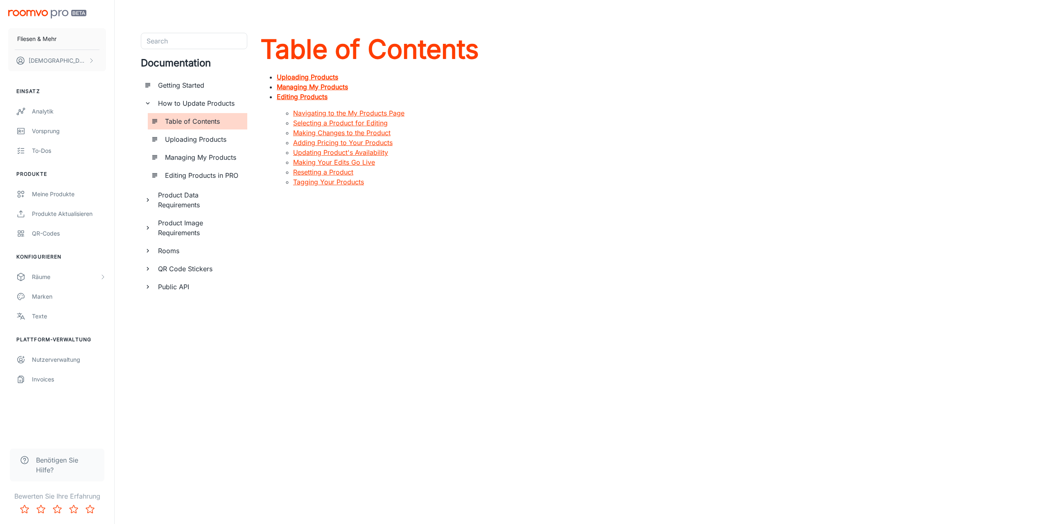
click at [306, 77] on strong "Uploading Products" at bounding box center [307, 77] width 61 height 8
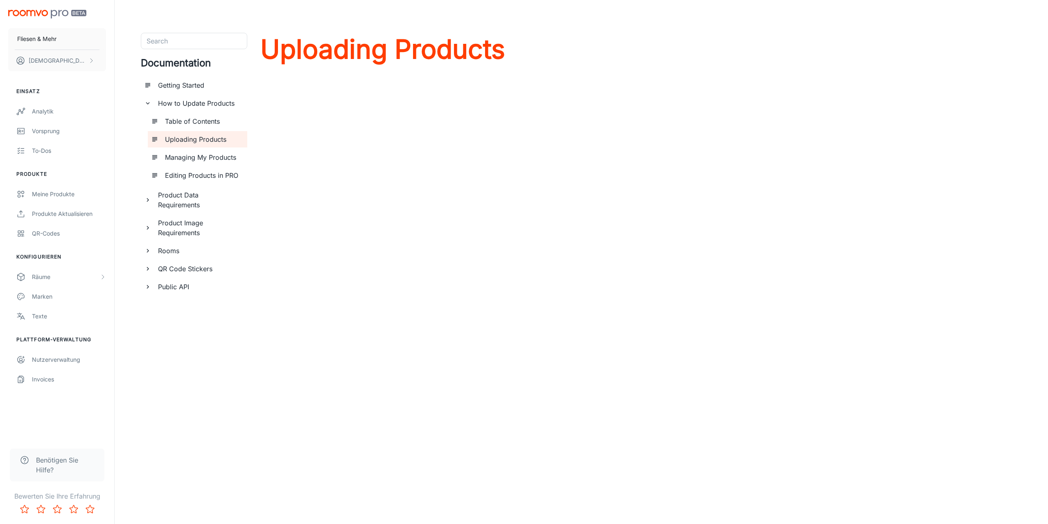
click at [189, 106] on h6 "How to Update Products" at bounding box center [199, 103] width 83 height 10
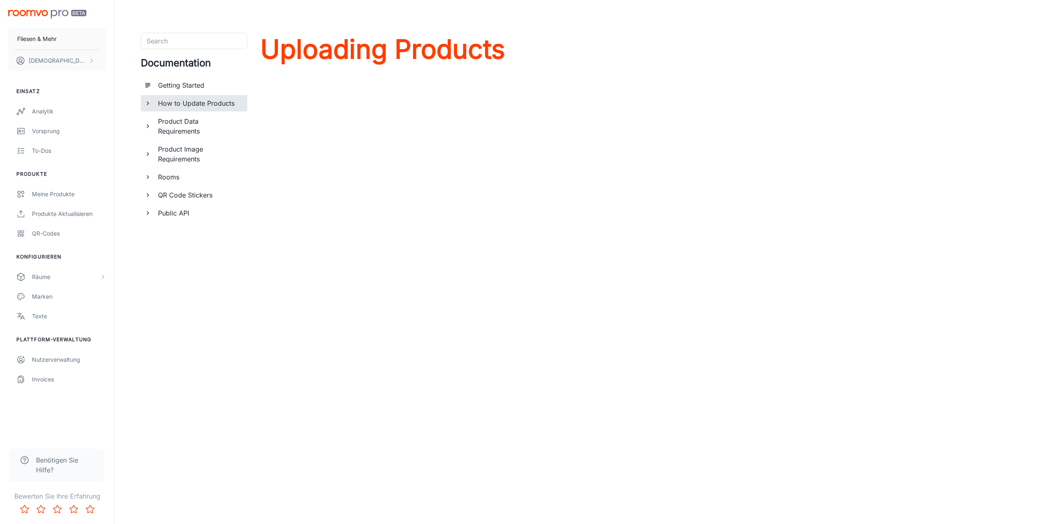
click at [181, 103] on h6 "How to Update Products" at bounding box center [199, 103] width 83 height 10
click at [177, 114] on div "Table of Contents" at bounding box center [203, 121] width 82 height 16
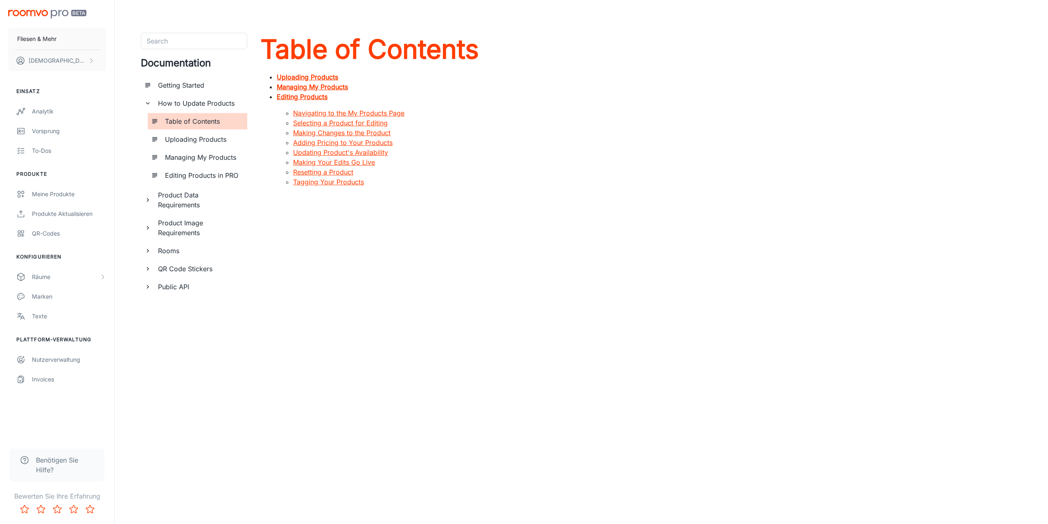
click at [378, 125] on link "Selecting a Product for Editing" at bounding box center [340, 123] width 95 height 8
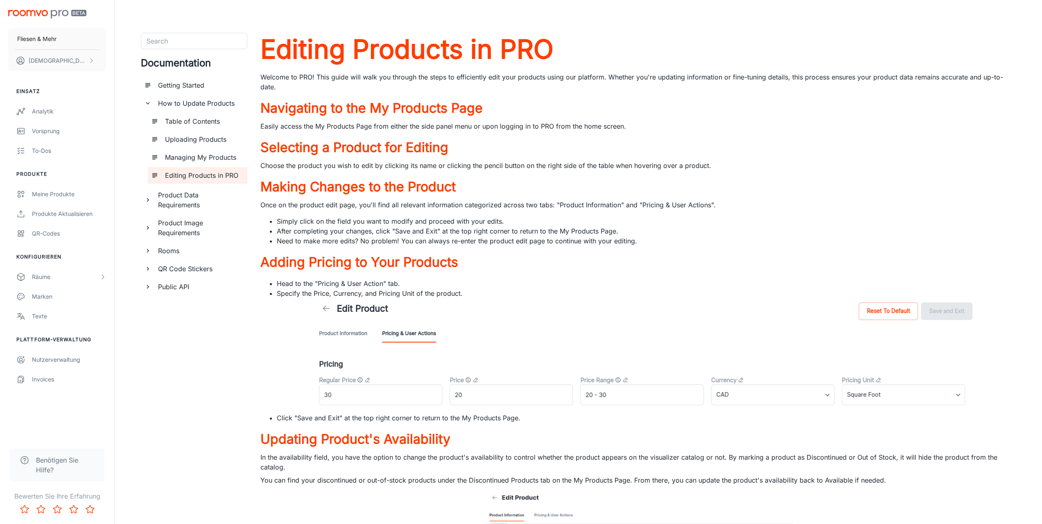
click at [199, 140] on h6 "Uploading Products" at bounding box center [203, 139] width 76 height 10
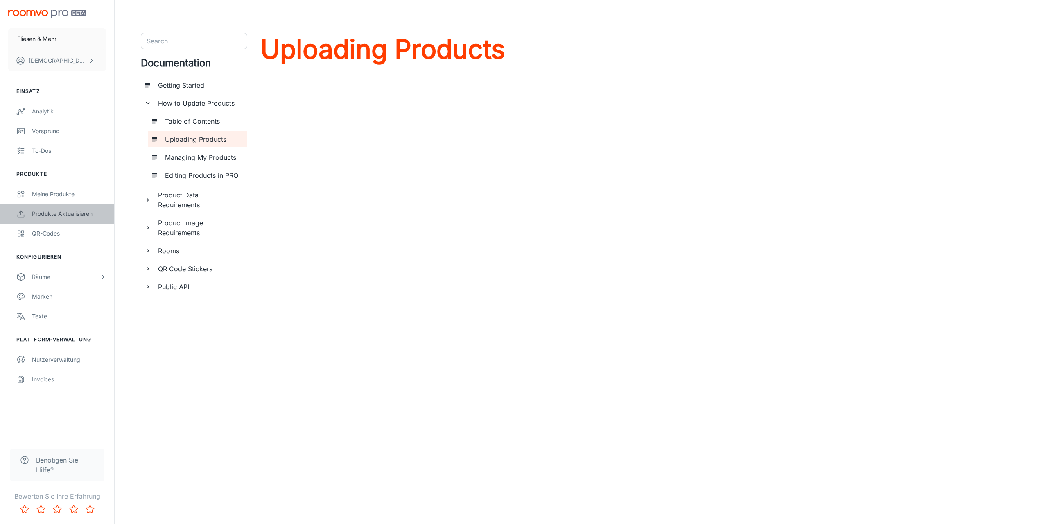
click at [75, 217] on div "Produkte aktualisieren" at bounding box center [69, 213] width 74 height 9
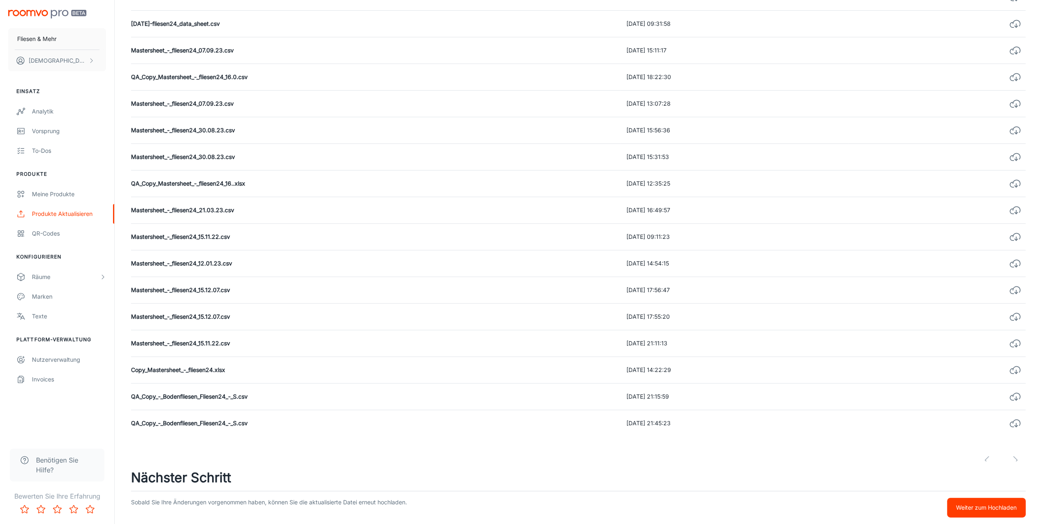
scroll to position [315, 0]
click at [194, 23] on td "Mastersheet_-_fliesen24_07.09.23.csv" at bounding box center [375, 24] width 489 height 27
click at [1016, 25] on line "button" at bounding box center [1016, 26] width 0 height 4
click at [1021, 396] on button "button" at bounding box center [1014, 396] width 21 height 21
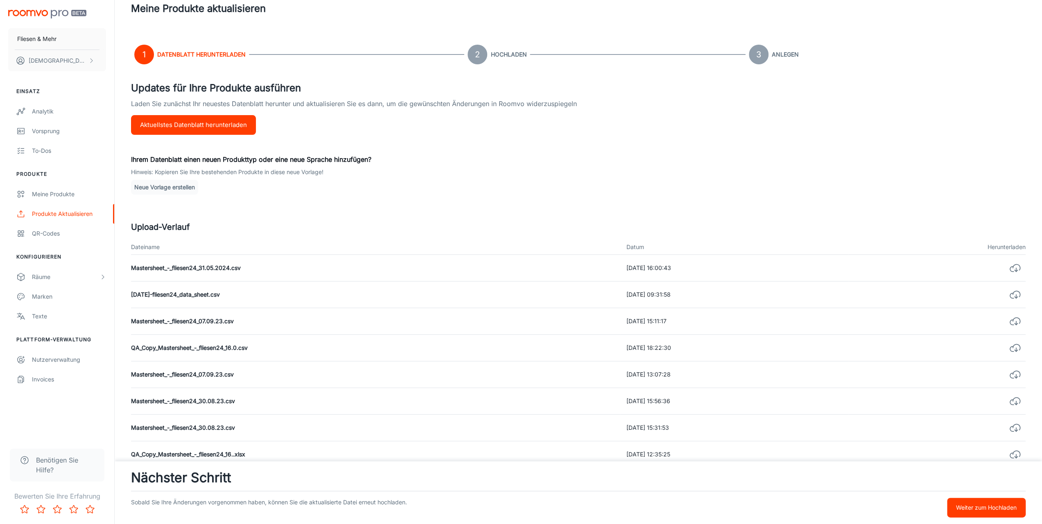
scroll to position [0, 0]
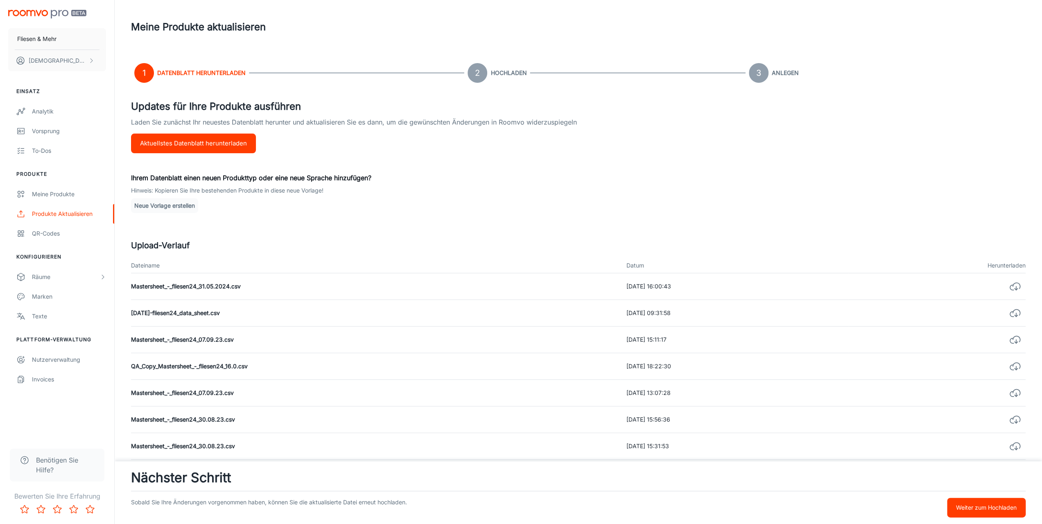
click at [158, 208] on button "Neue Vorlage erstellen" at bounding box center [164, 205] width 67 height 15
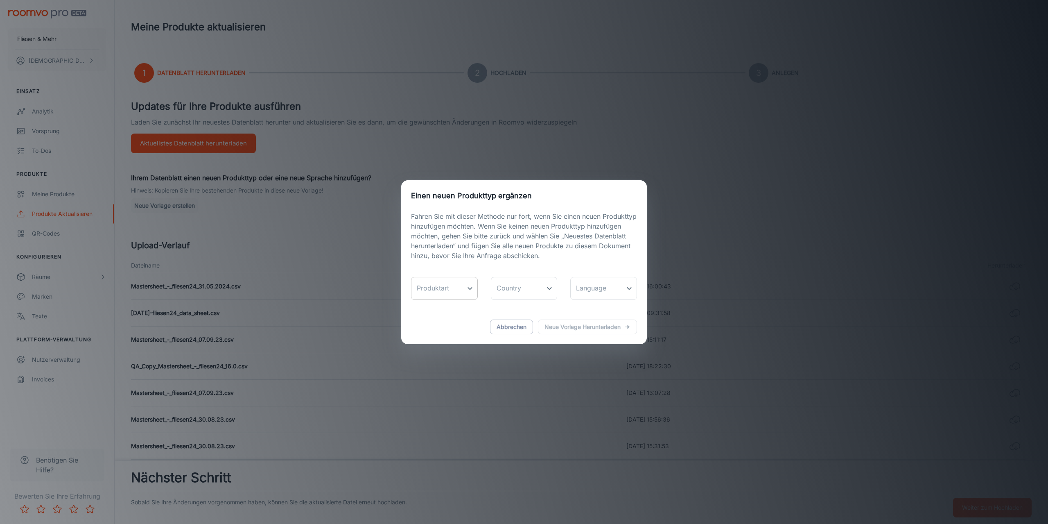
click at [445, 292] on body "Fliesen & Mehr [PERSON_NAME] Einsatz Analytik Vorsprung To-dos Produkte Meine P…" at bounding box center [524, 262] width 1048 height 524
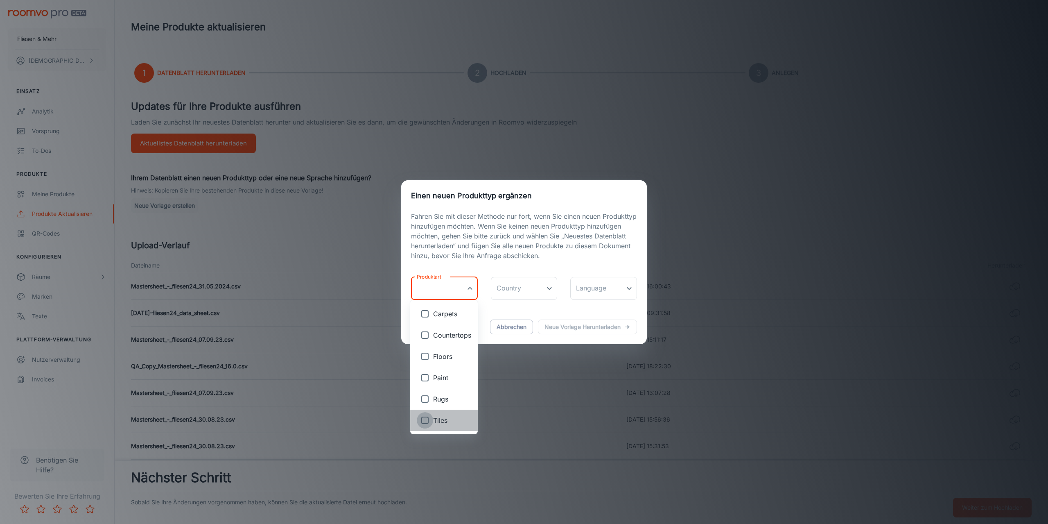
click at [429, 421] on input "checkbox" at bounding box center [425, 420] width 16 height 16
checkbox input "true"
type input "Tiles"
drag, startPoint x: 534, startPoint y: 235, endPoint x: 547, endPoint y: 229, distance: 13.8
click at [535, 235] on div at bounding box center [524, 262] width 1048 height 524
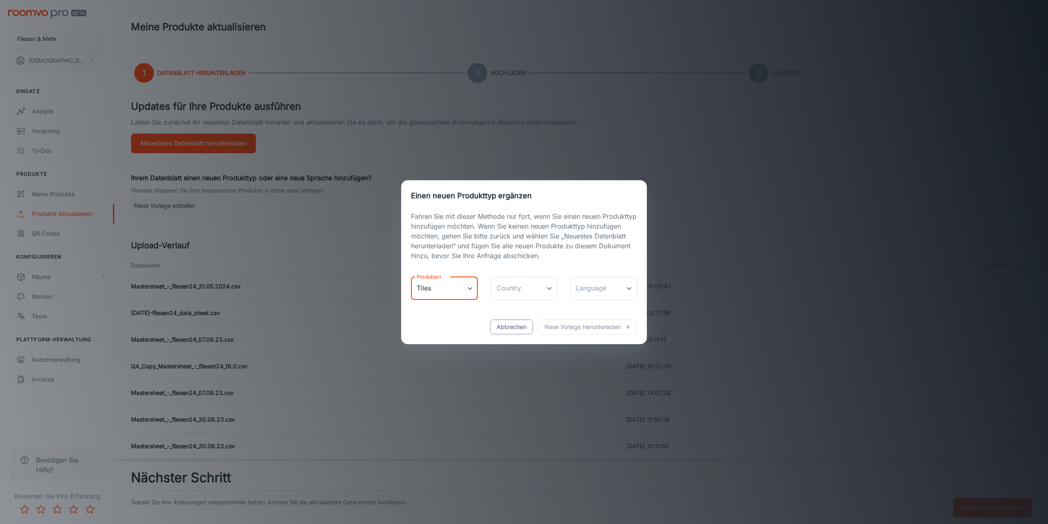
click at [509, 324] on button "Abbrechen" at bounding box center [511, 326] width 43 height 15
